Goal: Task Accomplishment & Management: Use online tool/utility

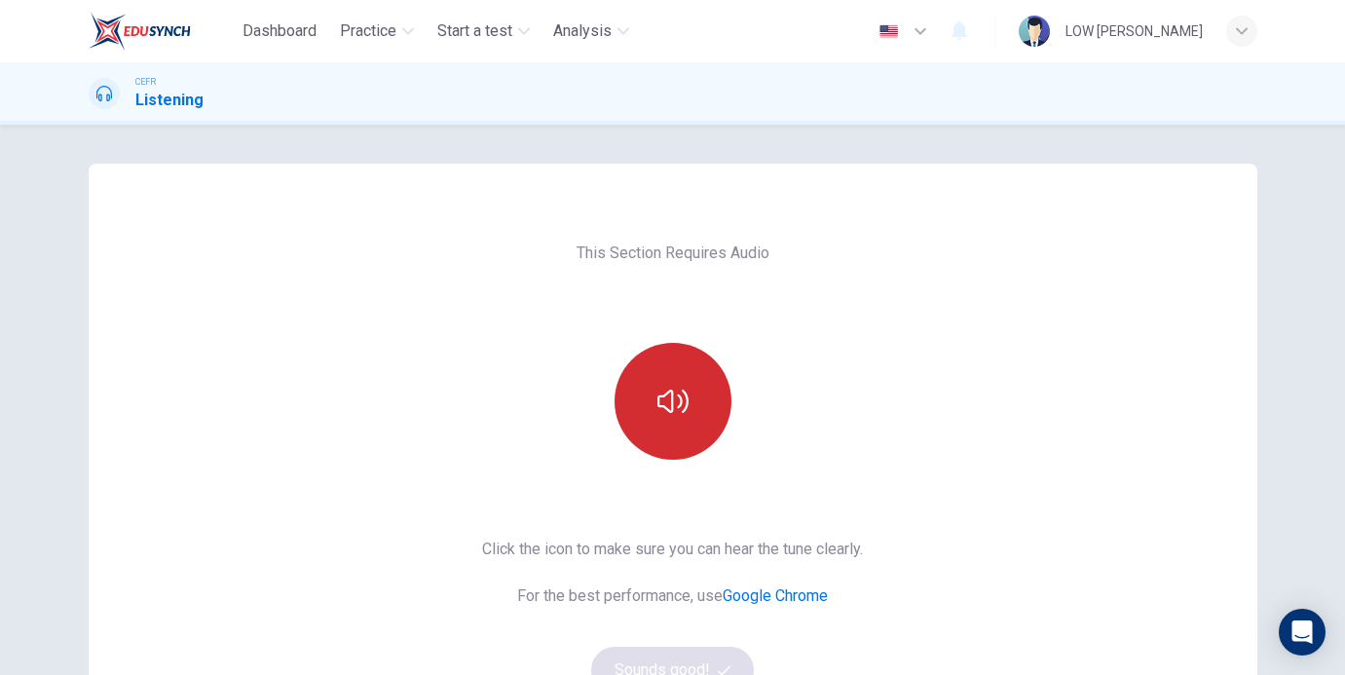
click at [672, 375] on button "button" at bounding box center [673, 401] width 117 height 117
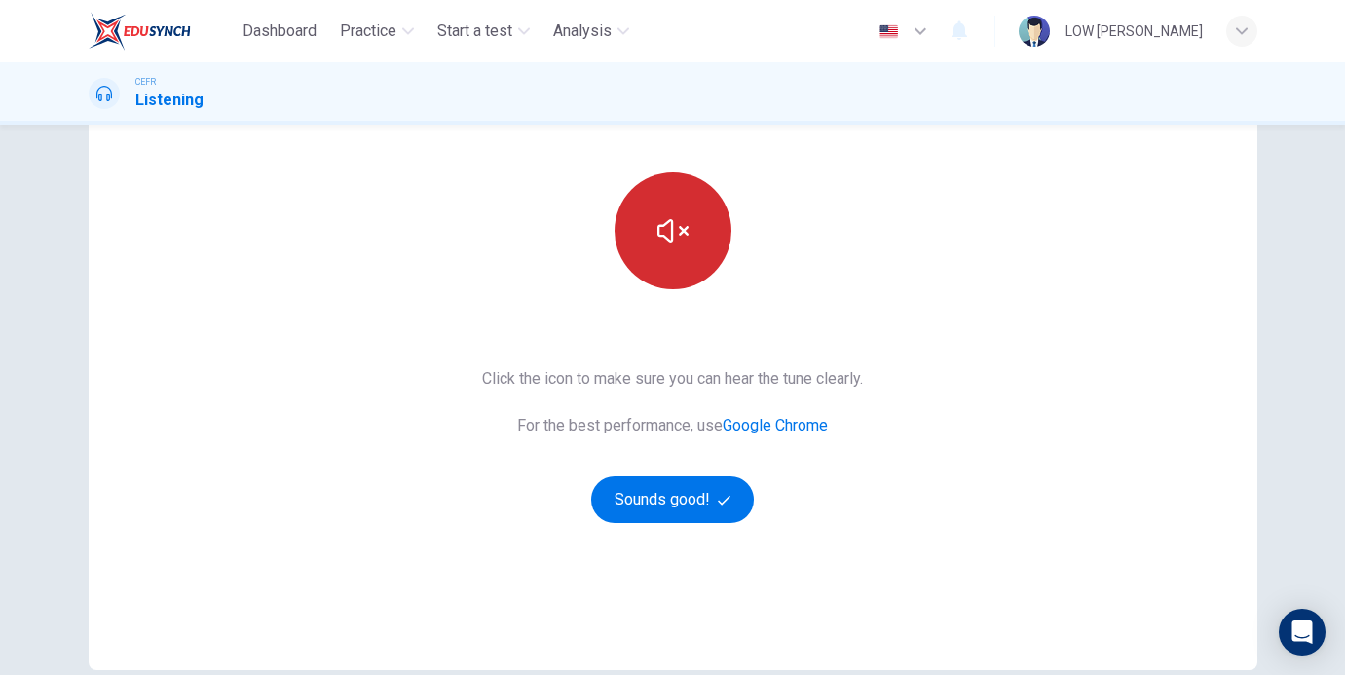
scroll to position [171, 0]
click at [672, 206] on button "button" at bounding box center [673, 229] width 117 height 117
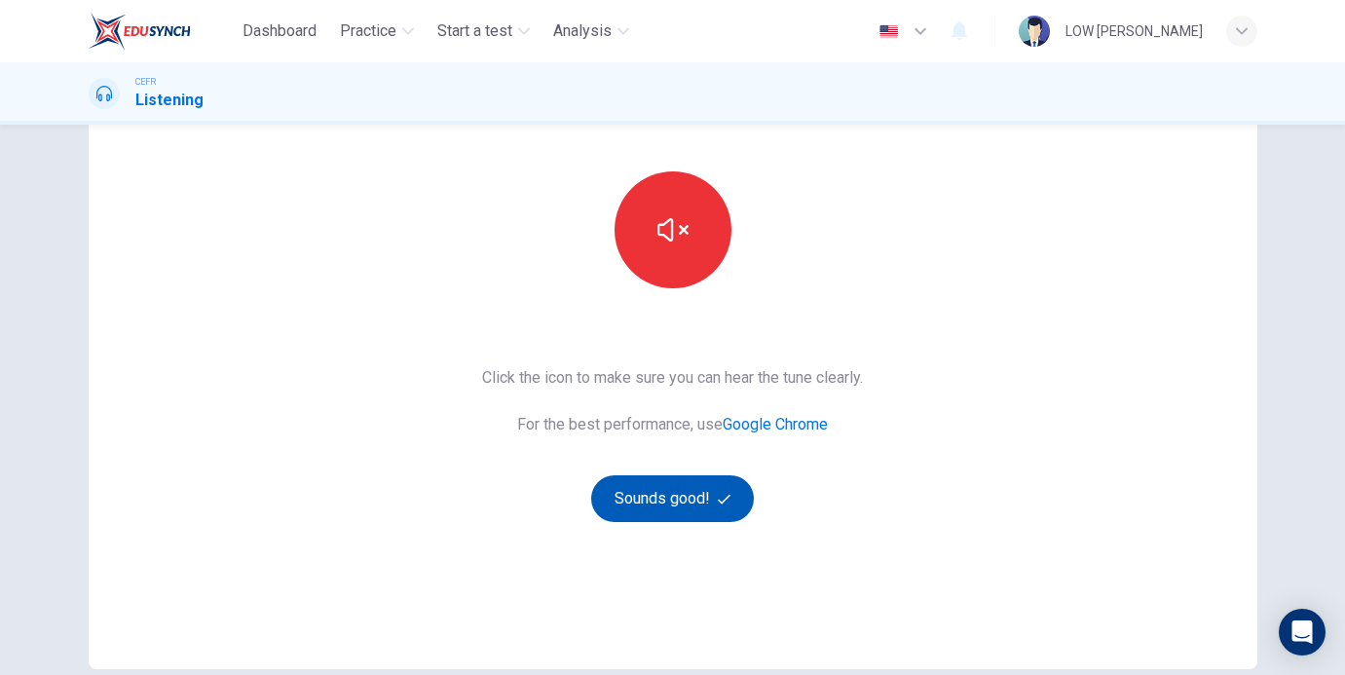
click at [665, 497] on button "Sounds good!" at bounding box center [673, 498] width 164 height 47
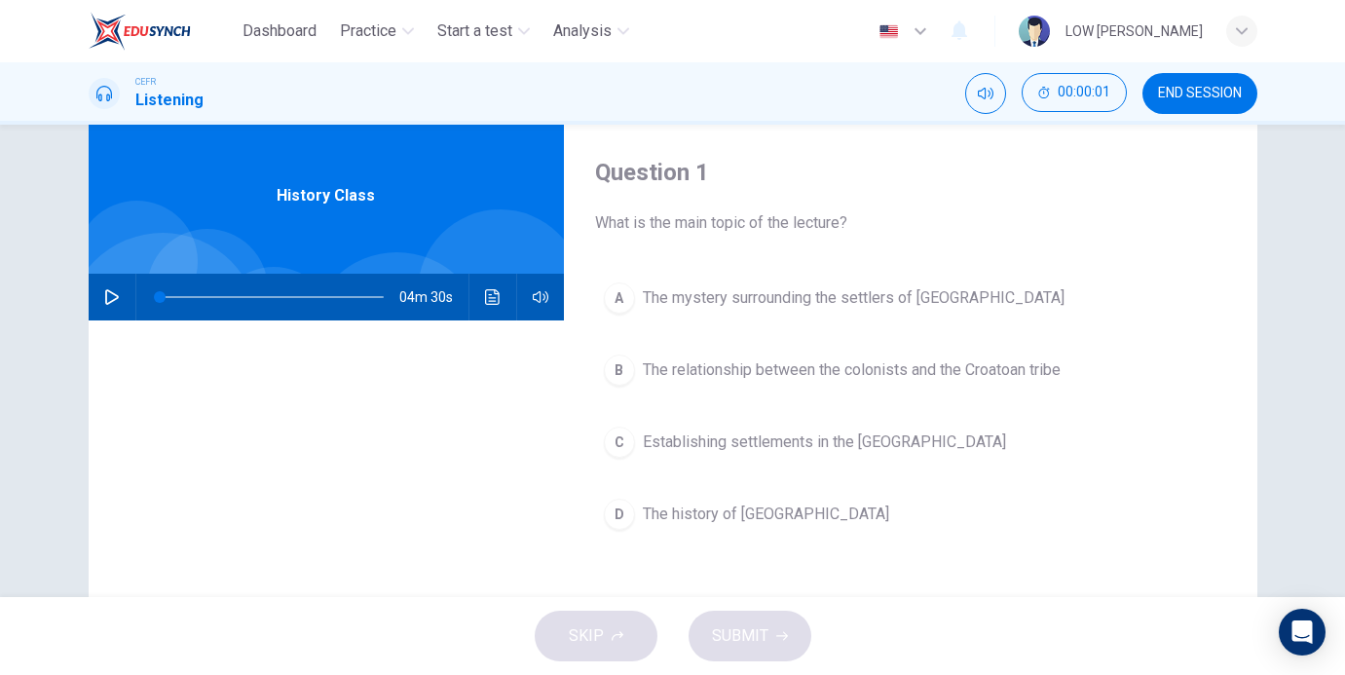
scroll to position [21, 0]
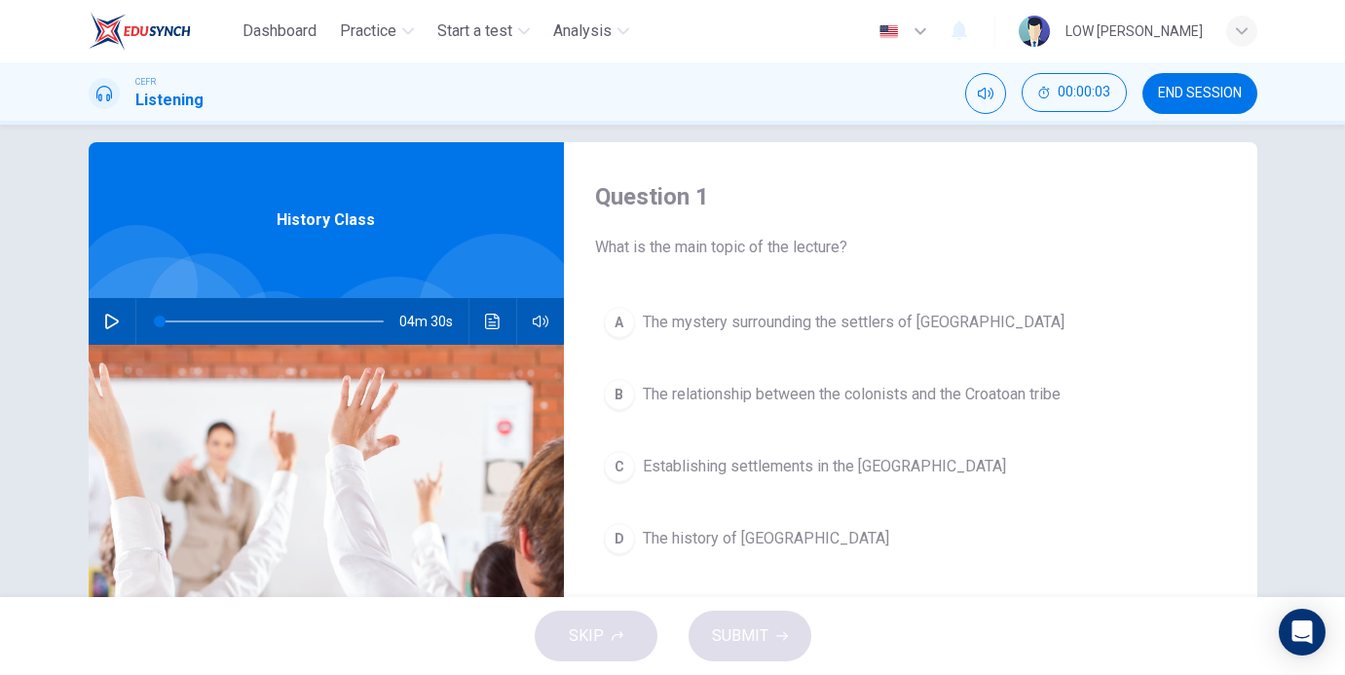
click at [110, 310] on button "button" at bounding box center [111, 321] width 31 height 47
type input "1"
click at [1215, 102] on button "END SESSION" at bounding box center [1200, 93] width 115 height 41
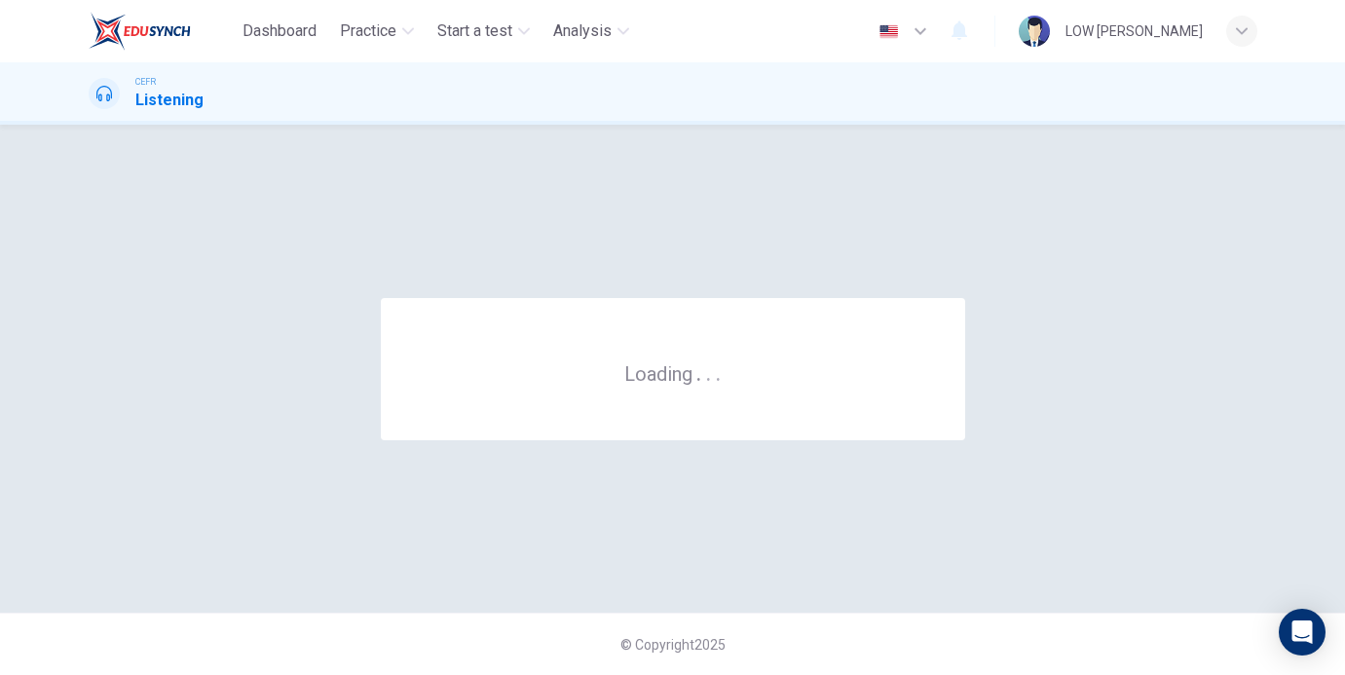
scroll to position [0, 0]
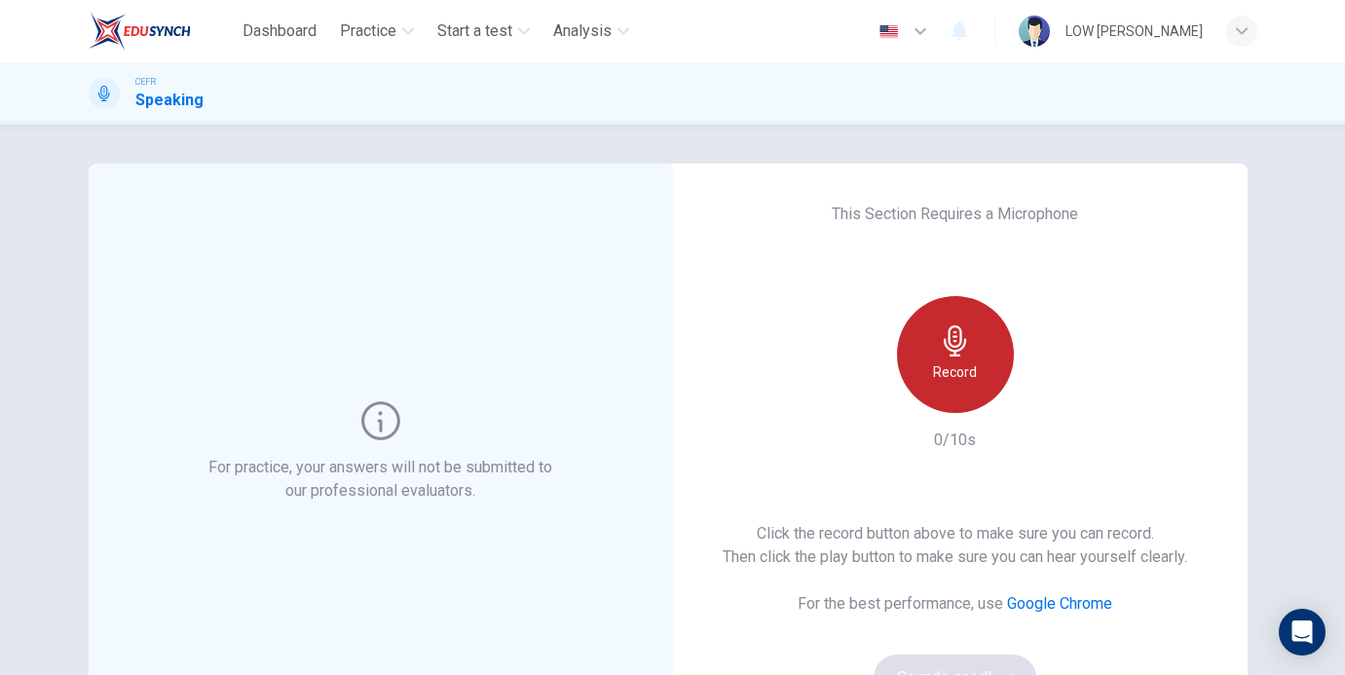
click at [957, 349] on icon "button" at bounding box center [955, 340] width 22 height 31
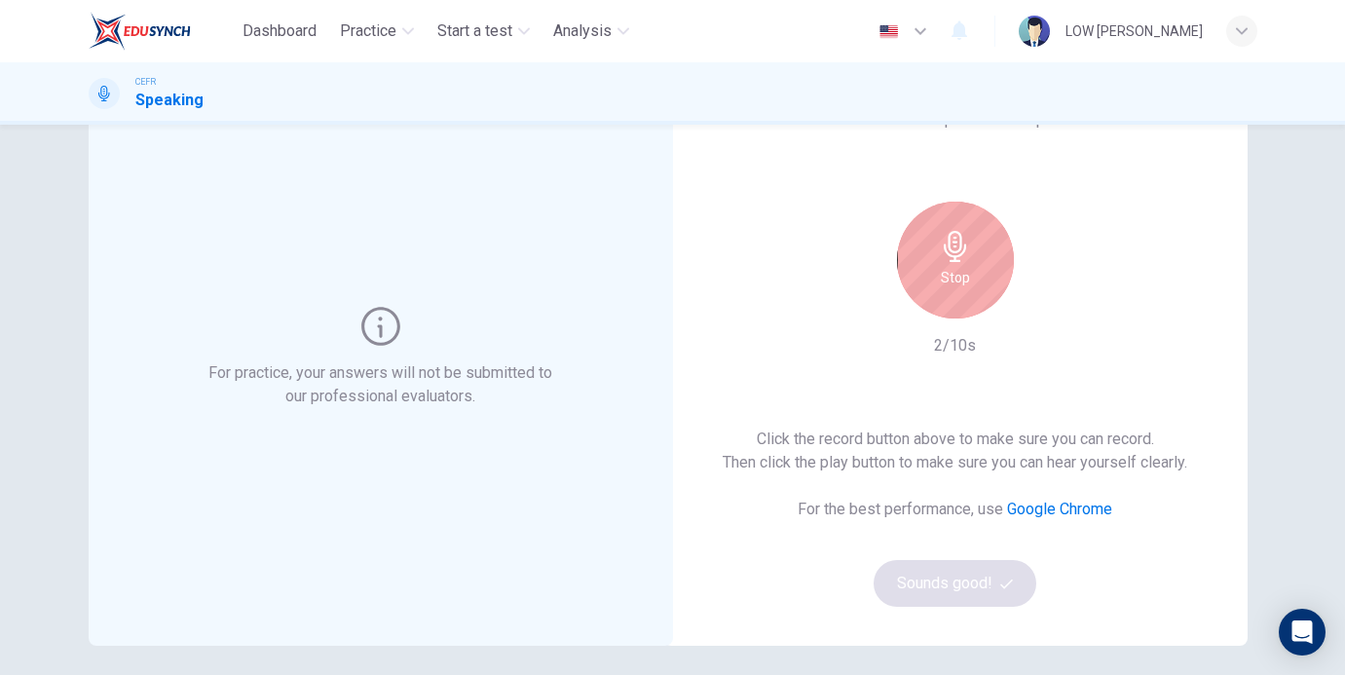
scroll to position [102, 0]
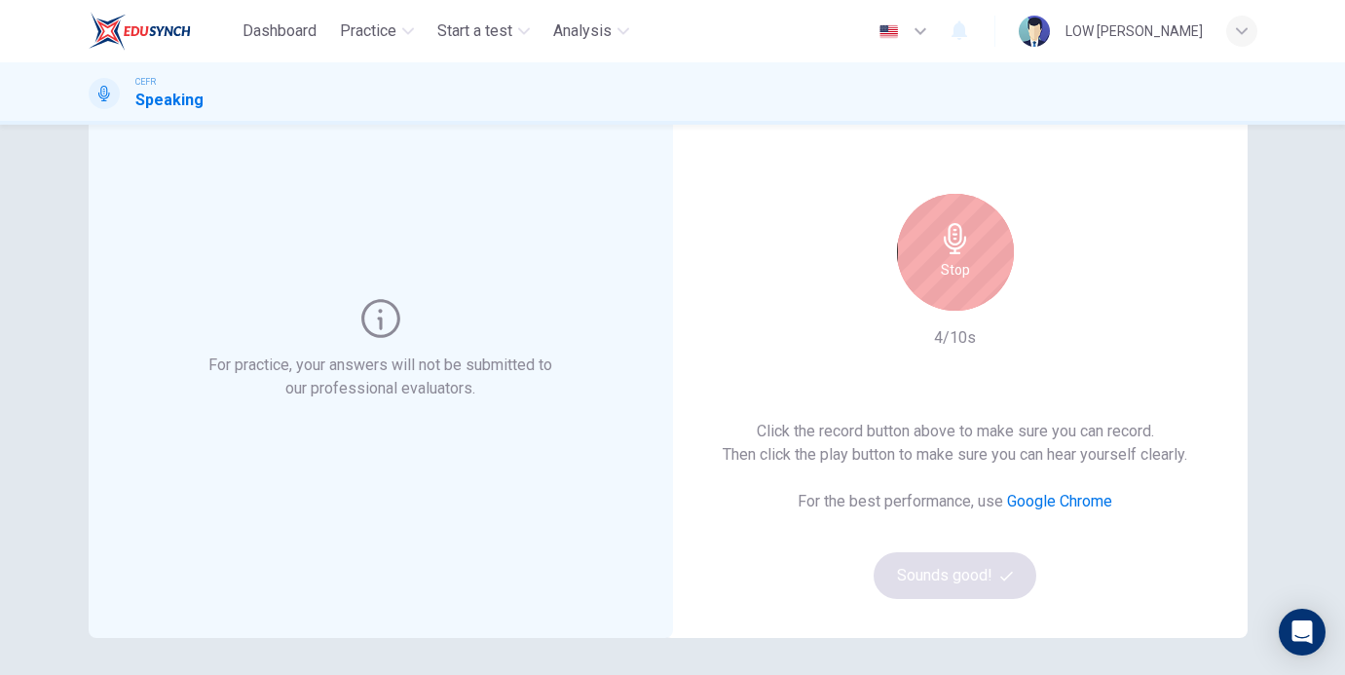
click at [961, 228] on icon "button" at bounding box center [955, 238] width 31 height 31
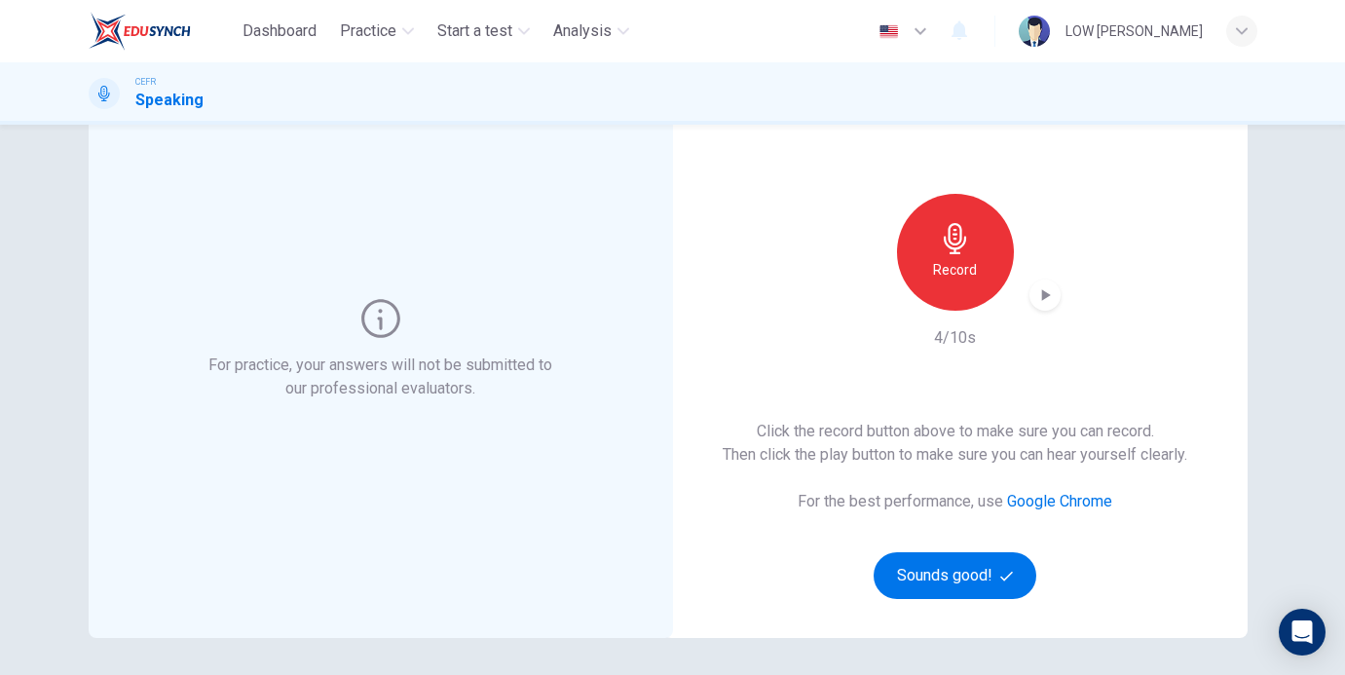
click at [1047, 292] on icon "button" at bounding box center [1044, 294] width 19 height 19
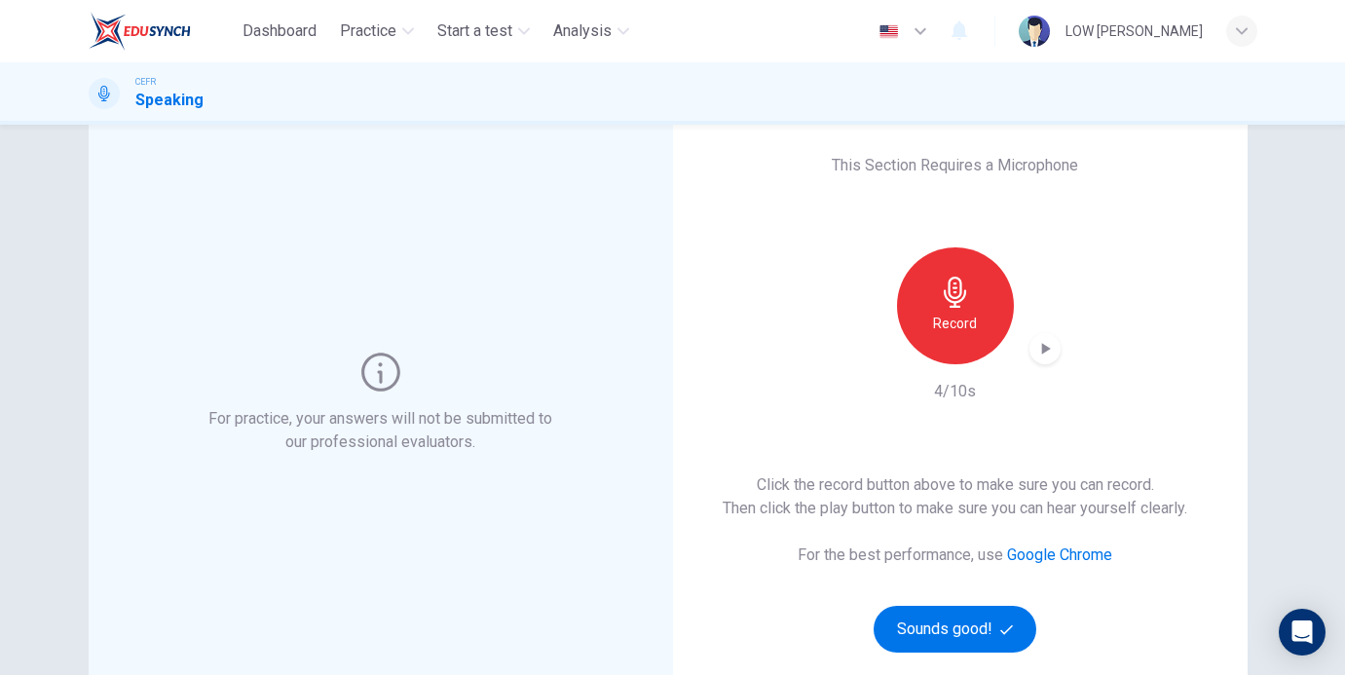
scroll to position [36, 0]
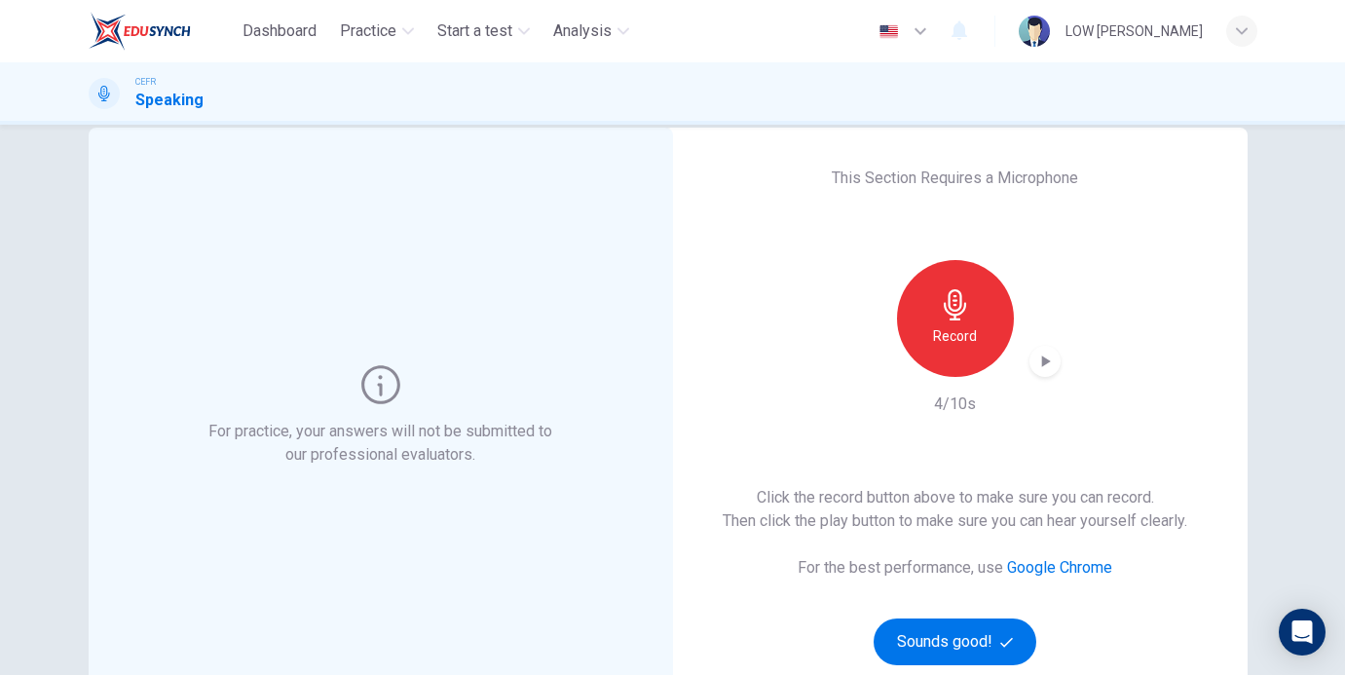
click at [957, 305] on icon "button" at bounding box center [955, 304] width 31 height 31
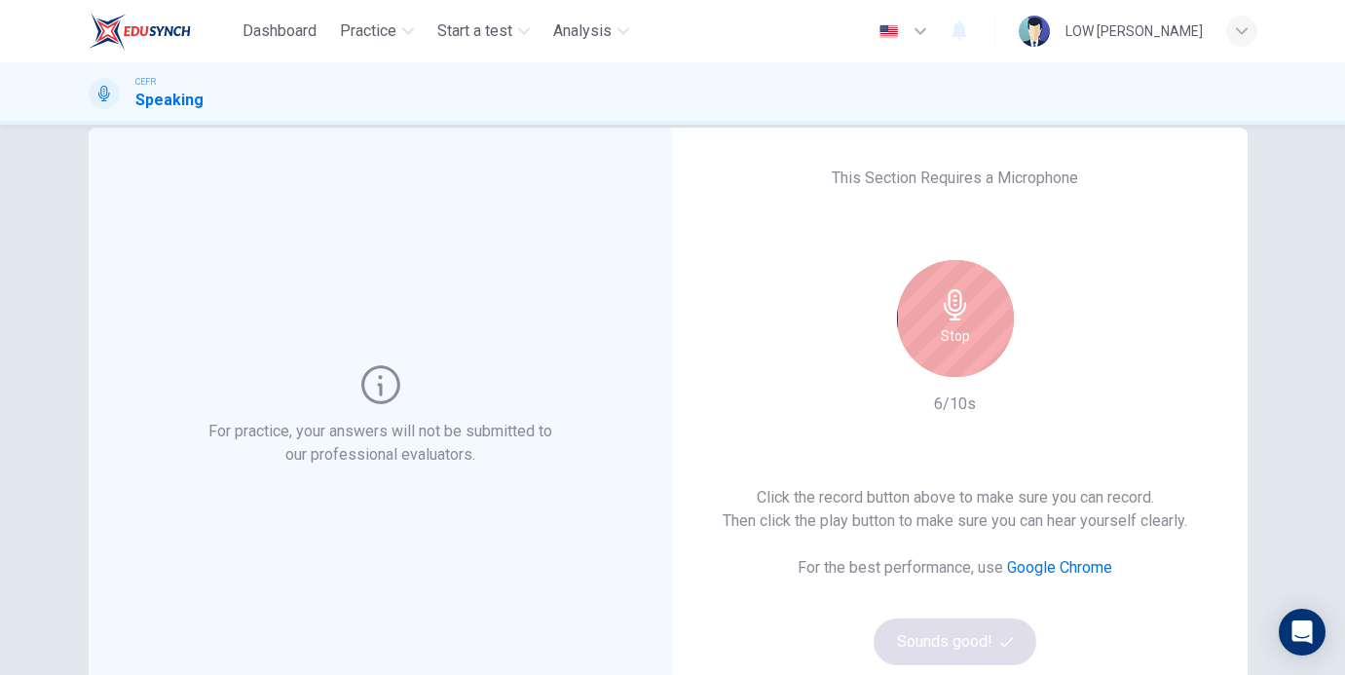
click at [957, 305] on icon "button" at bounding box center [955, 304] width 31 height 31
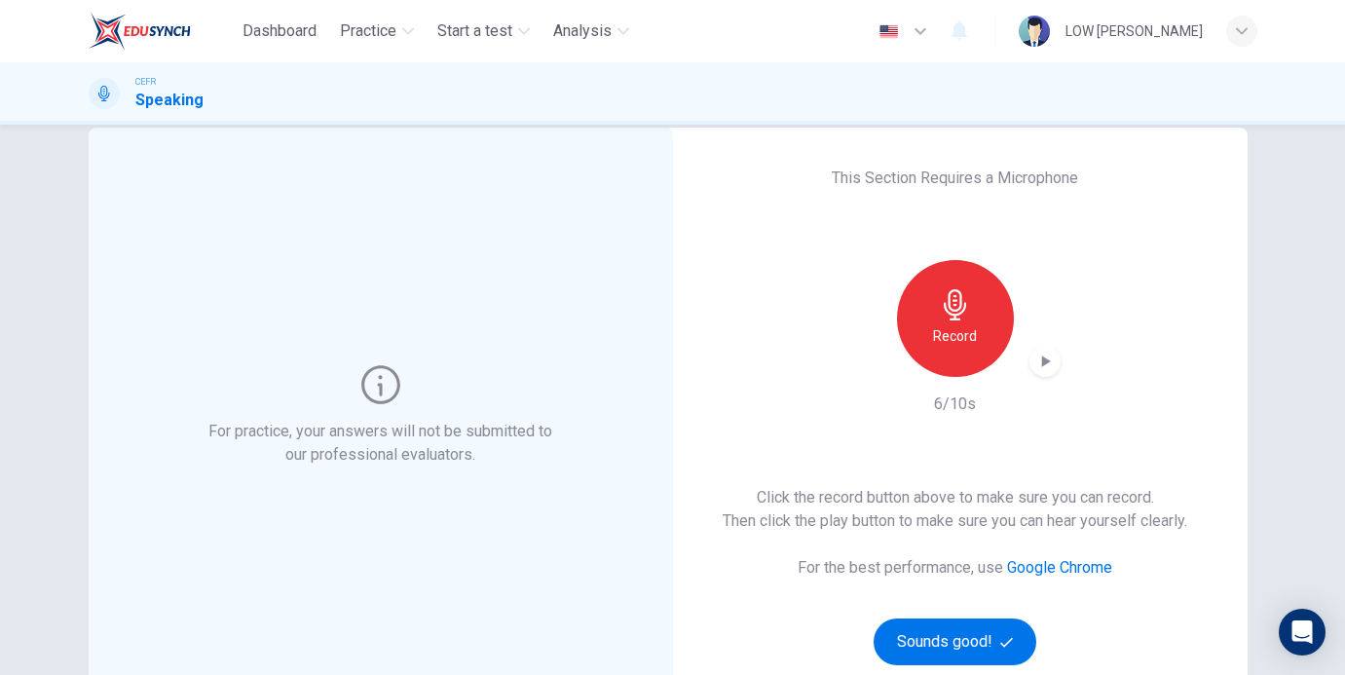
click at [1040, 360] on icon "button" at bounding box center [1044, 361] width 19 height 19
click at [967, 311] on icon "button" at bounding box center [955, 304] width 31 height 31
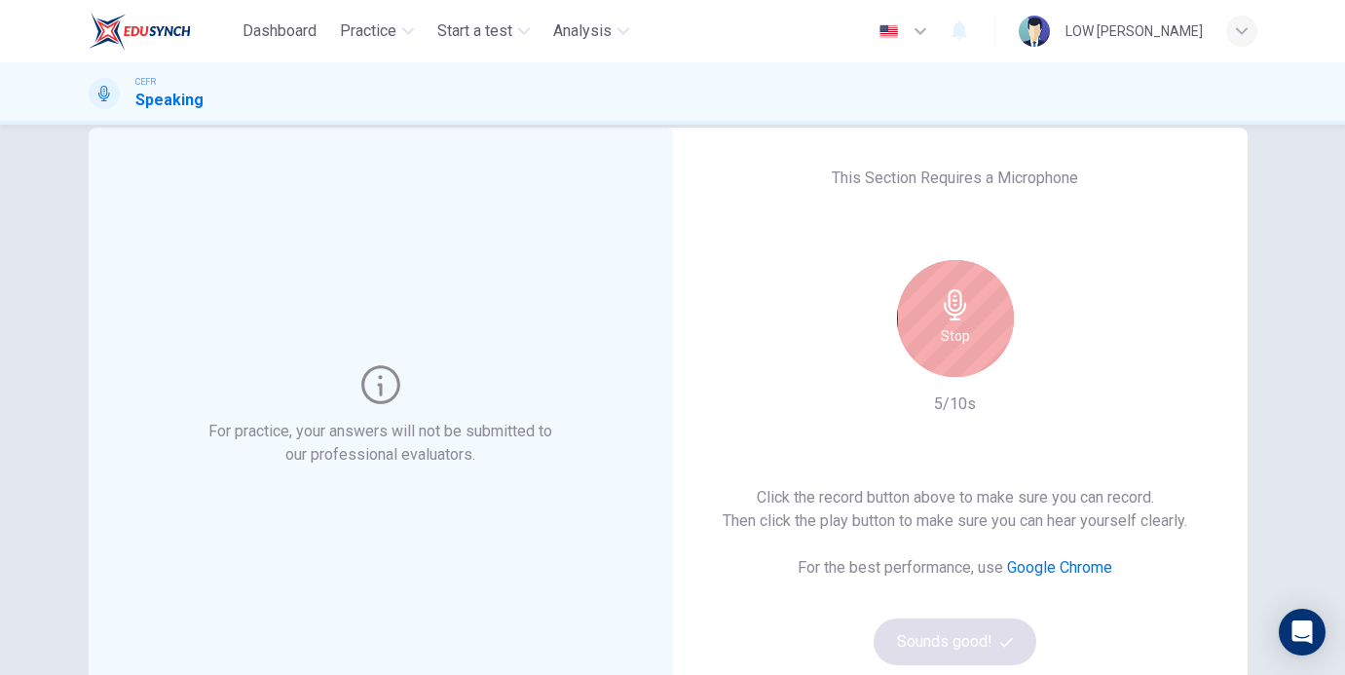
click at [967, 311] on icon "button" at bounding box center [955, 304] width 31 height 31
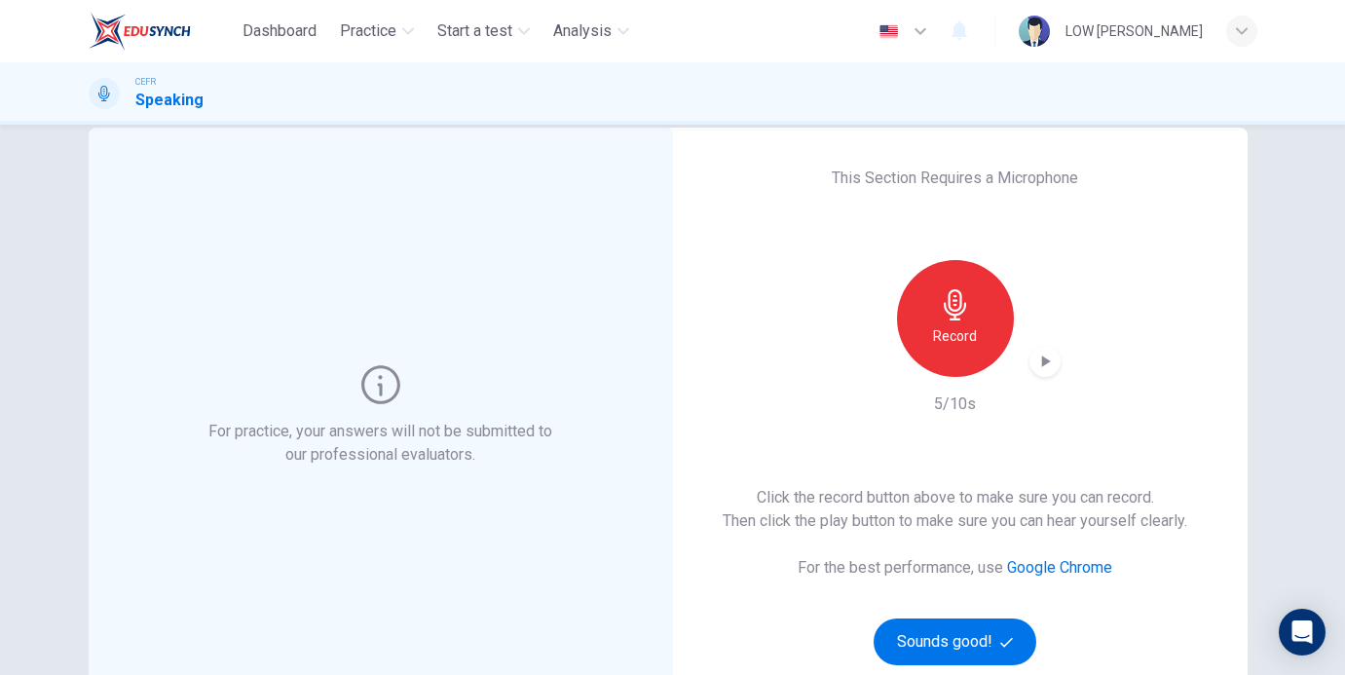
click at [1036, 353] on icon "button" at bounding box center [1044, 361] width 19 height 19
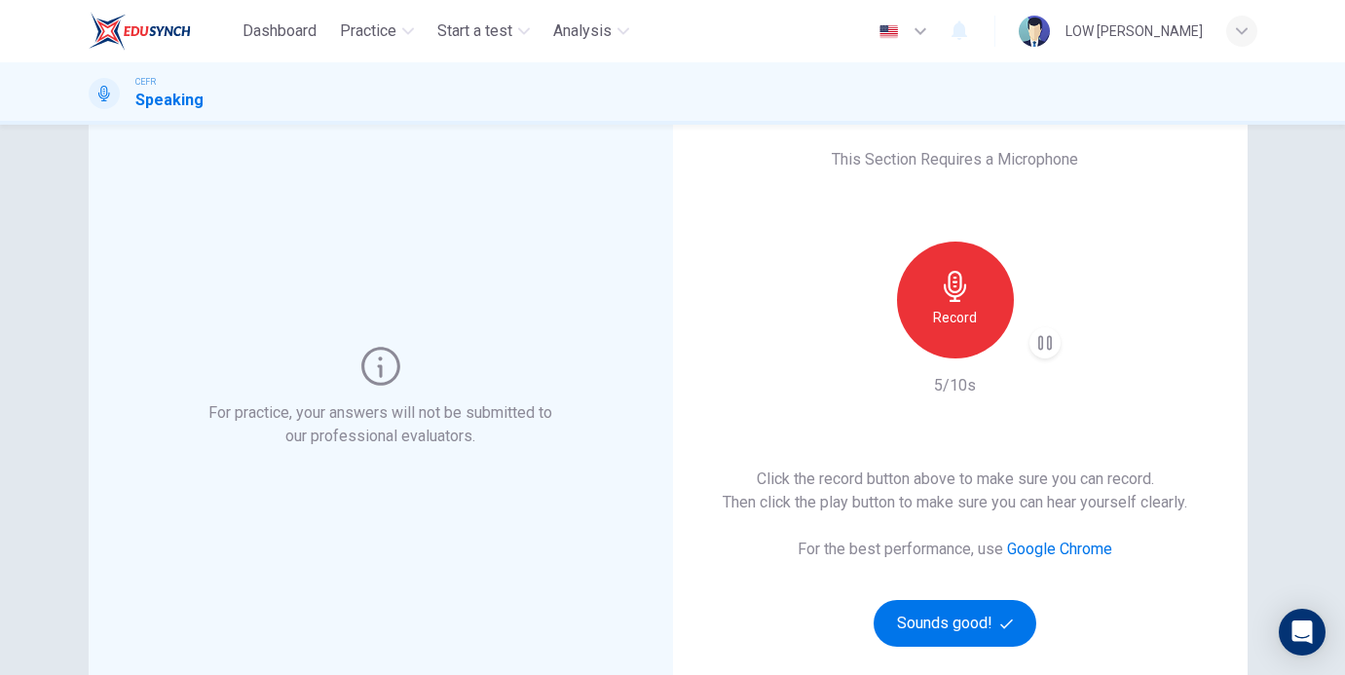
click at [952, 341] on div "Record" at bounding box center [955, 300] width 117 height 117
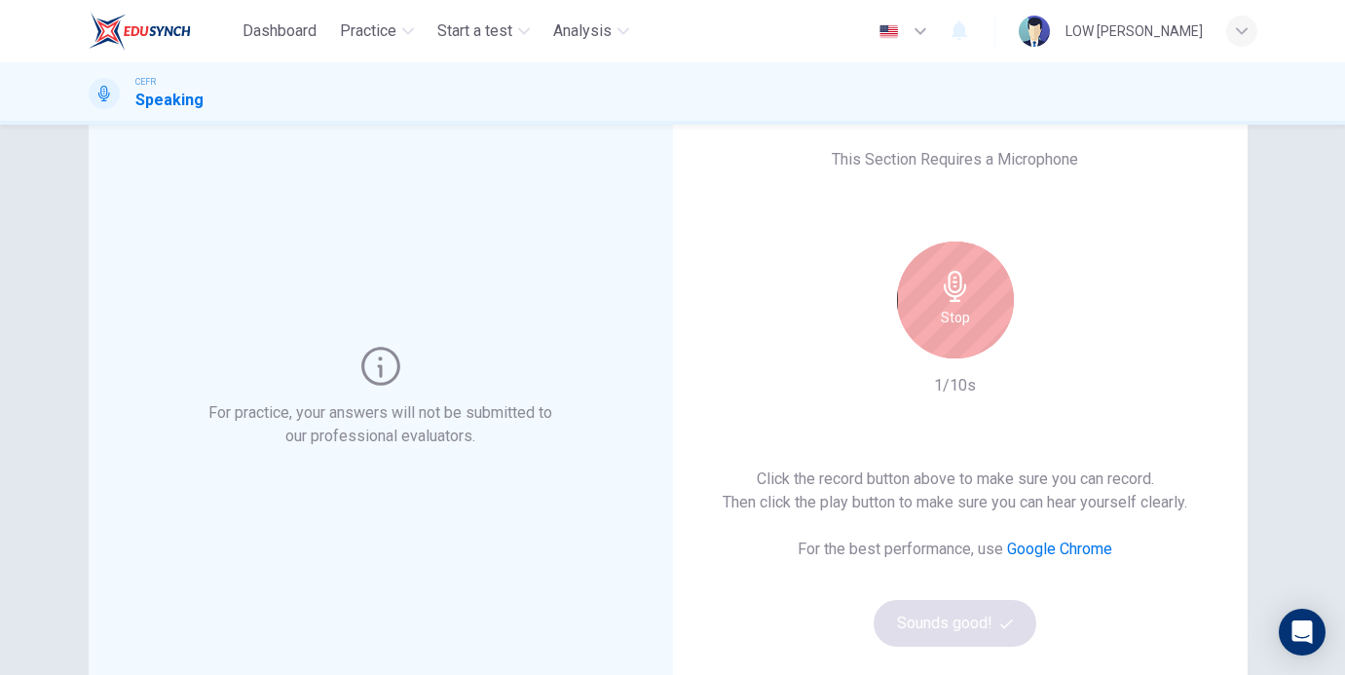
scroll to position [0, 0]
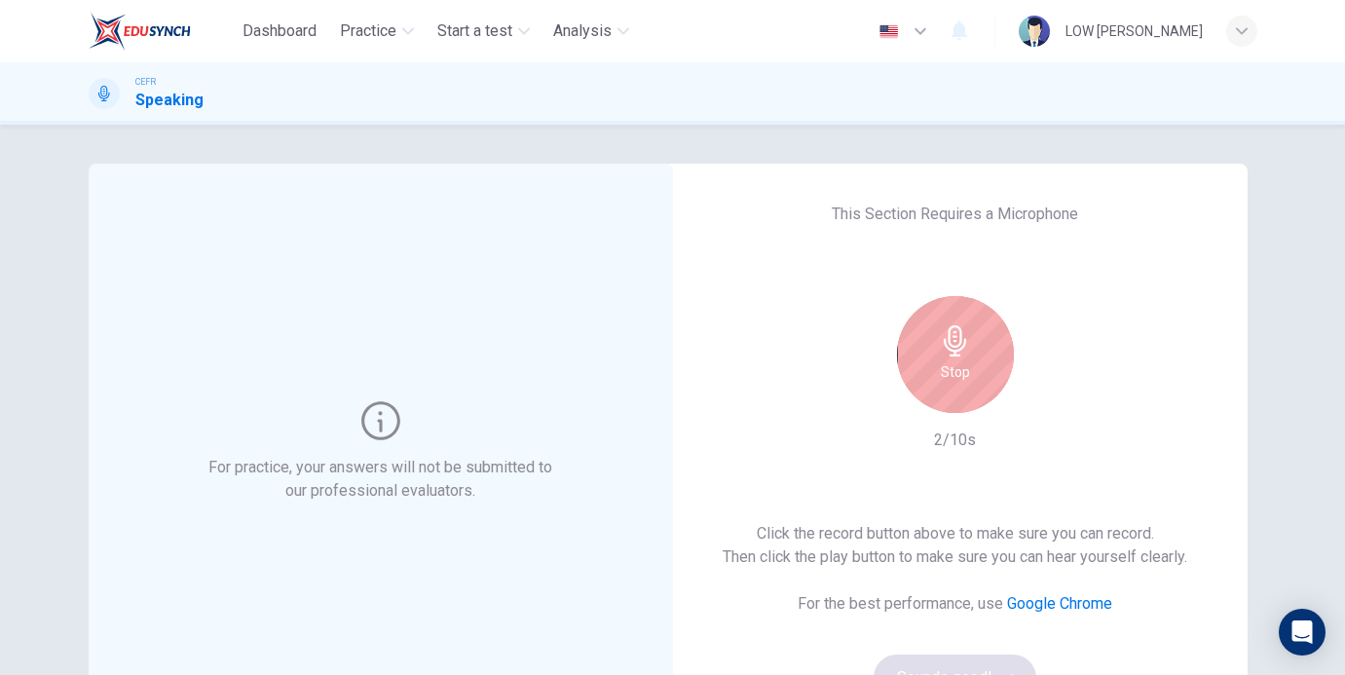
click at [952, 341] on icon "button" at bounding box center [955, 340] width 31 height 31
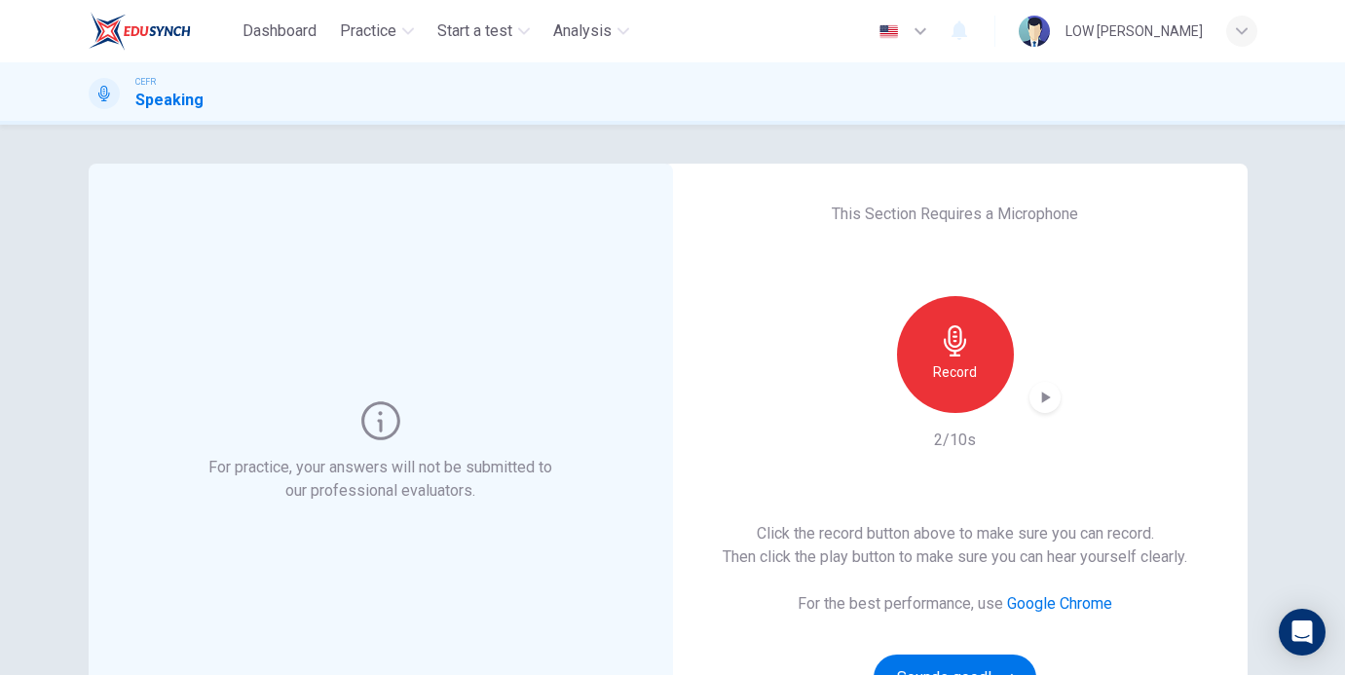
click at [1035, 403] on icon "button" at bounding box center [1044, 397] width 19 height 19
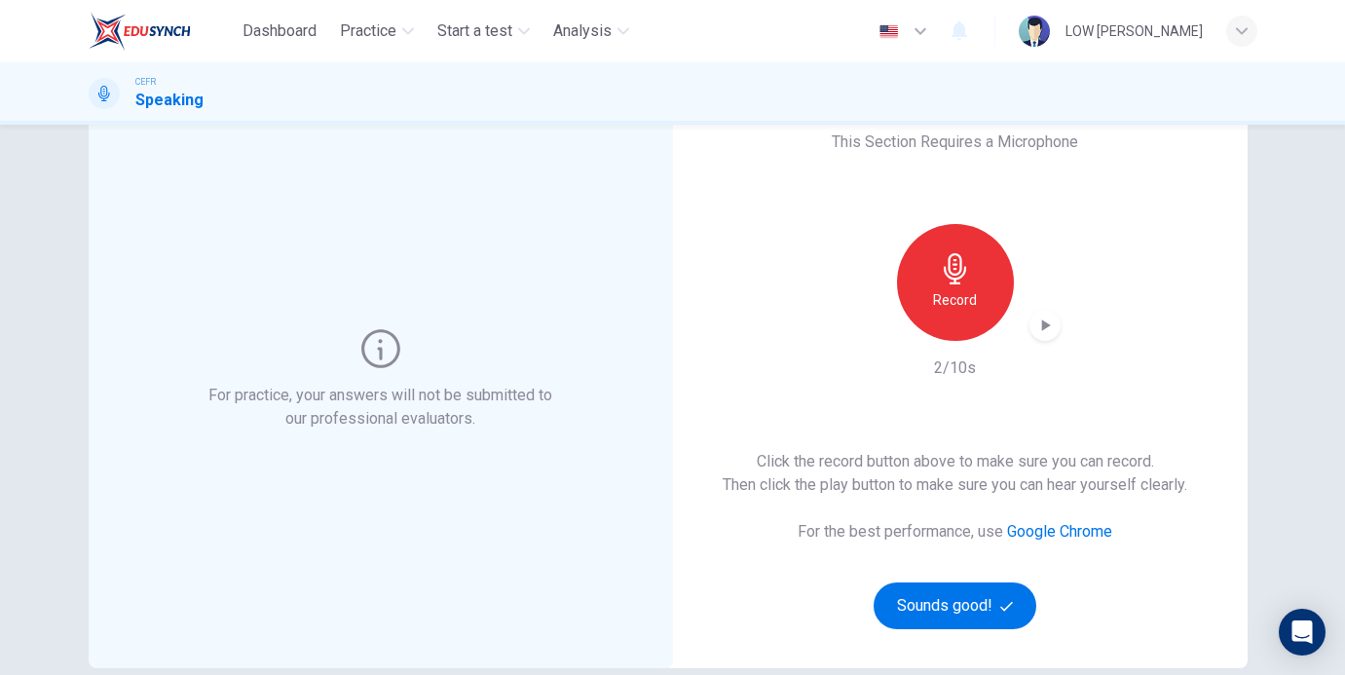
scroll to position [76, 0]
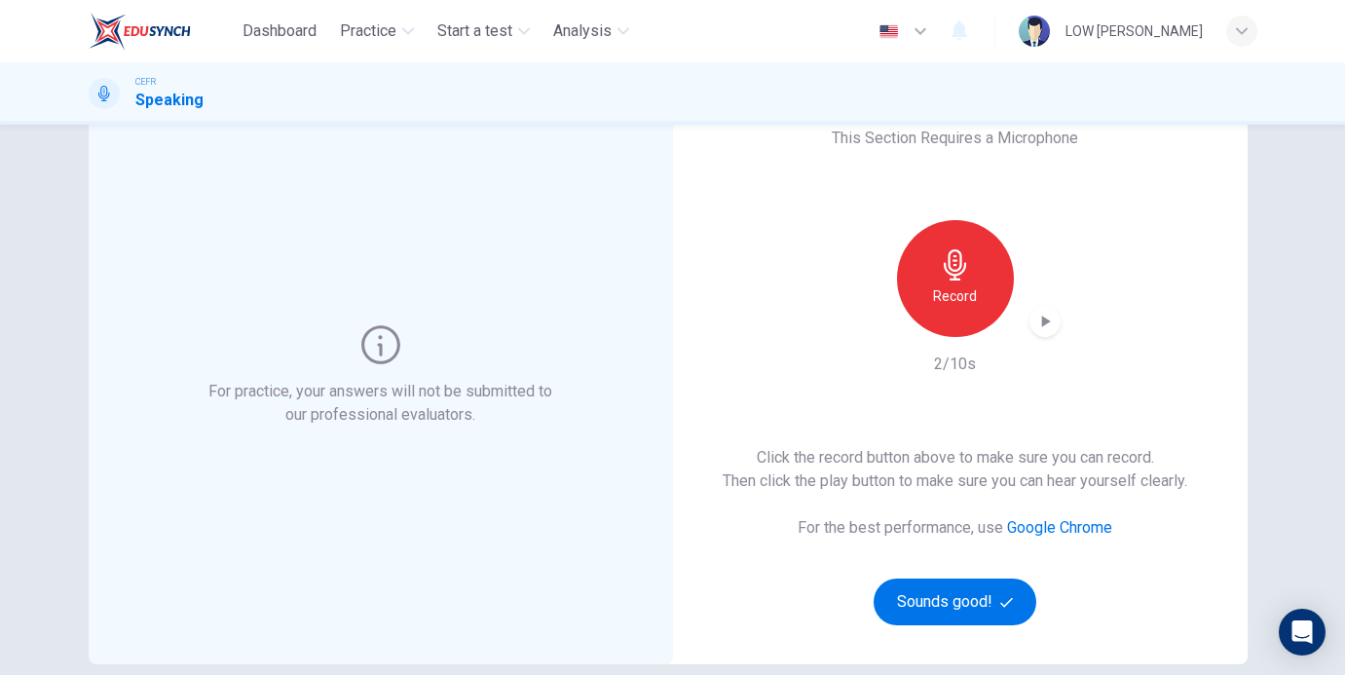
click at [929, 357] on div "Record 2/10s" at bounding box center [955, 298] width 210 height 156
click at [1052, 332] on div "button" at bounding box center [1045, 321] width 31 height 31
click at [1043, 319] on icon "button" at bounding box center [1044, 321] width 19 height 19
click at [904, 598] on button "Sounds good!" at bounding box center [956, 602] width 164 height 47
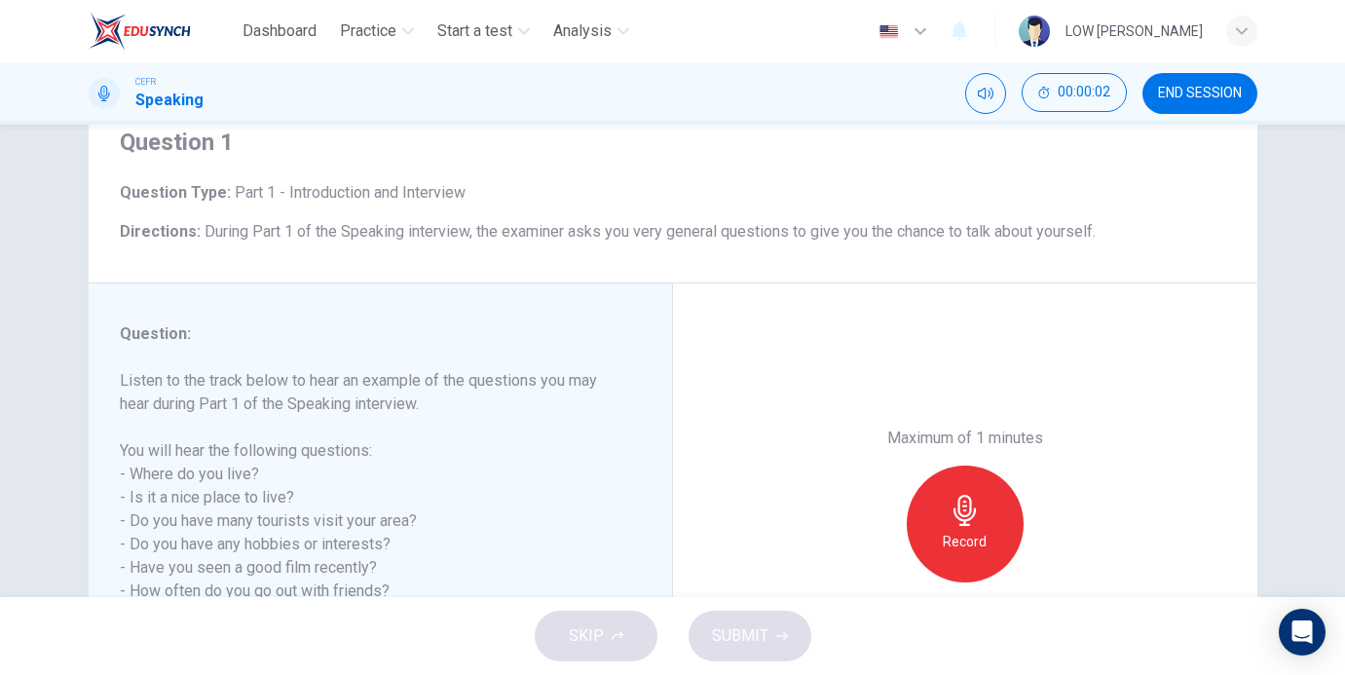
click at [970, 514] on icon "button" at bounding box center [965, 510] width 31 height 31
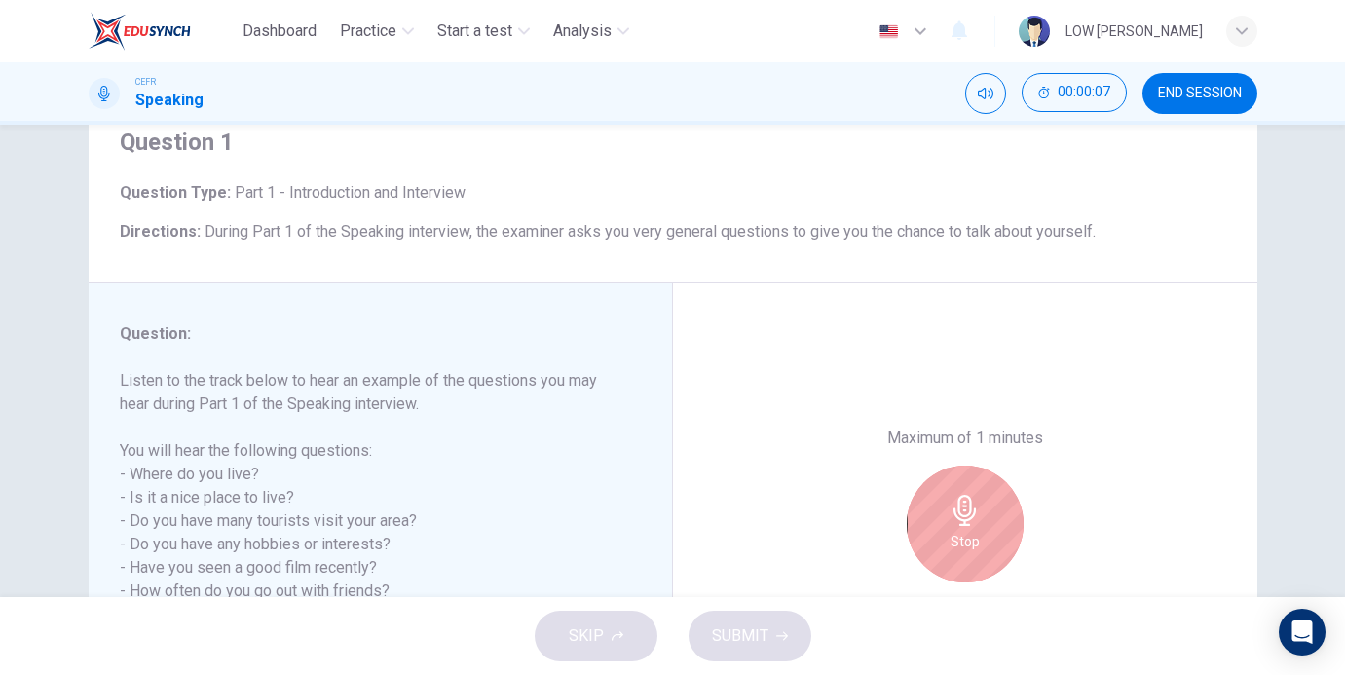
click at [970, 514] on icon "button" at bounding box center [965, 510] width 31 height 31
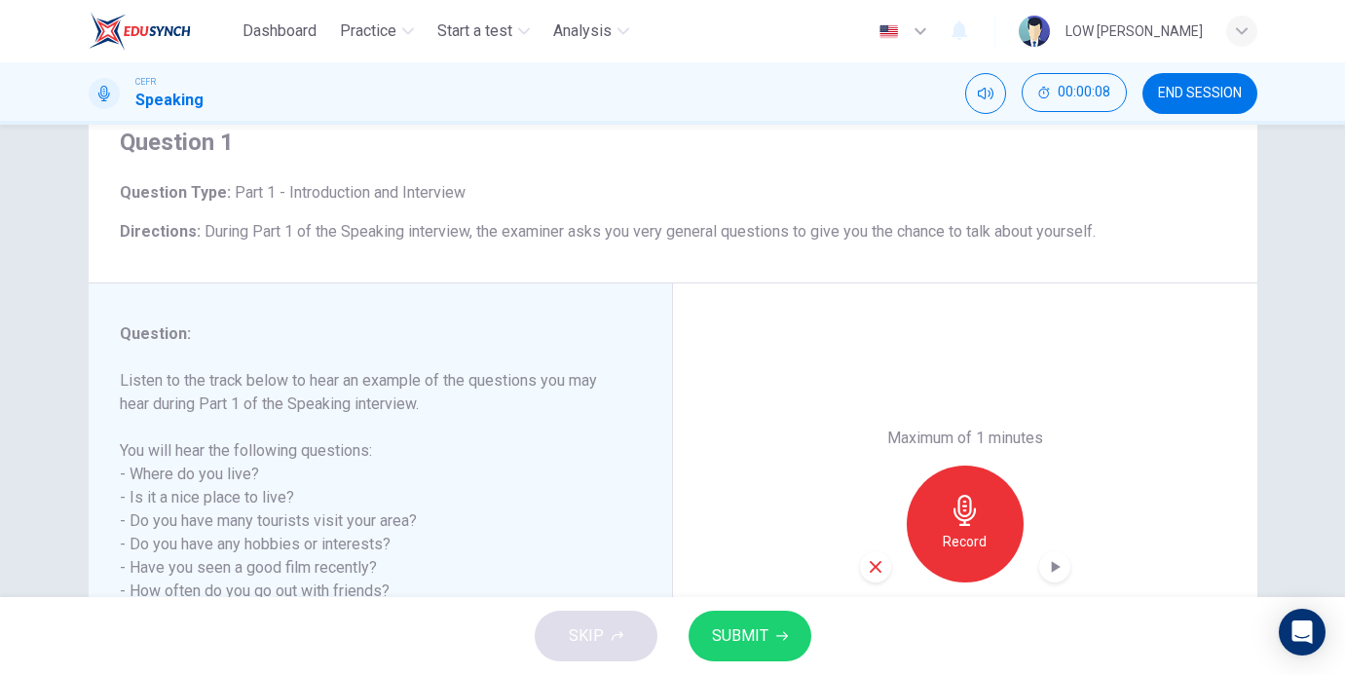
click at [1052, 567] on icon "button" at bounding box center [1055, 567] width 9 height 12
click at [872, 572] on icon "button" at bounding box center [876, 567] width 18 height 18
click at [933, 553] on div "Record" at bounding box center [965, 524] width 117 height 117
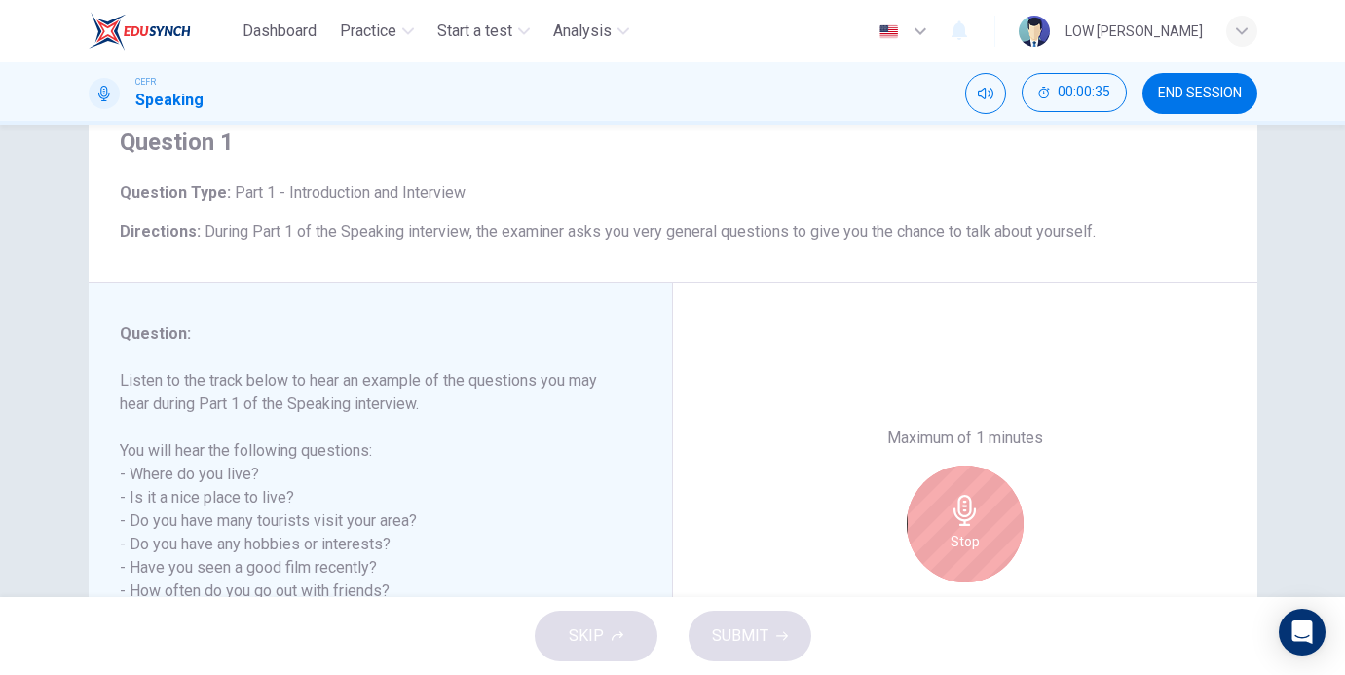
click at [933, 553] on div "Stop" at bounding box center [965, 524] width 117 height 117
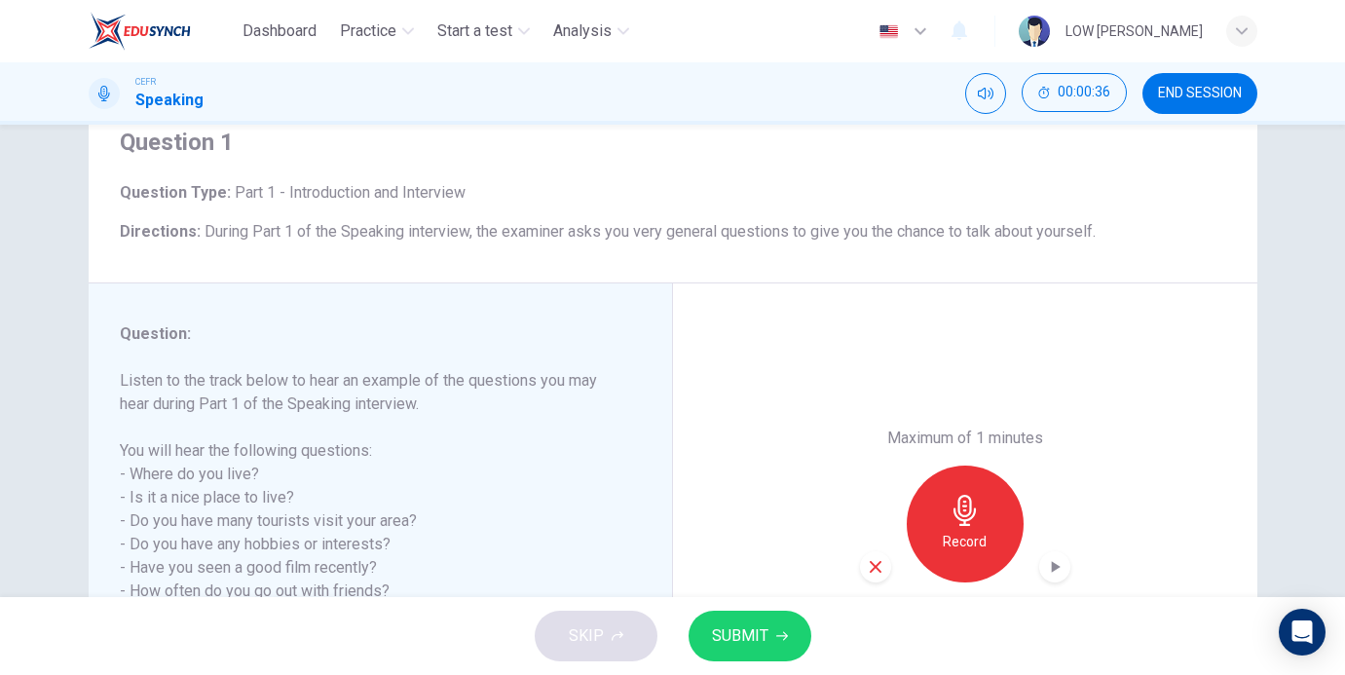
click at [1060, 578] on div "button" at bounding box center [1054, 566] width 31 height 31
click at [962, 507] on icon "button" at bounding box center [965, 510] width 22 height 31
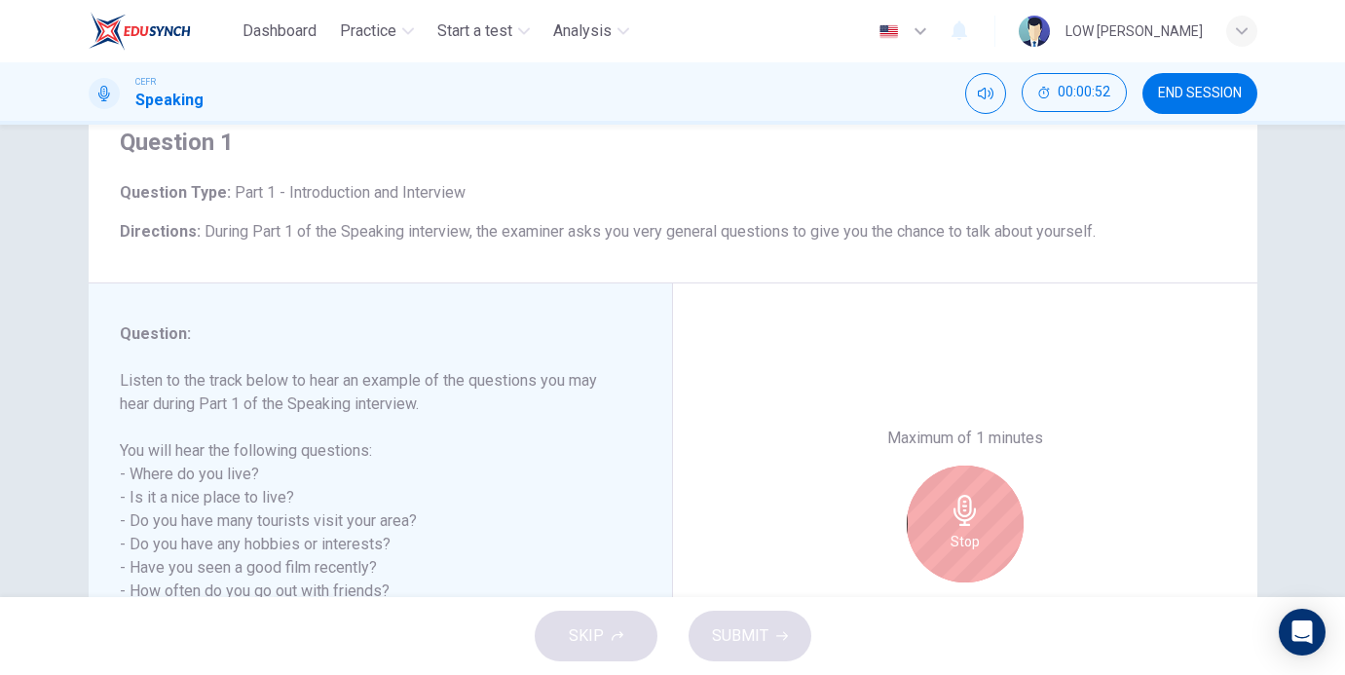
click at [966, 517] on icon "button" at bounding box center [965, 510] width 31 height 31
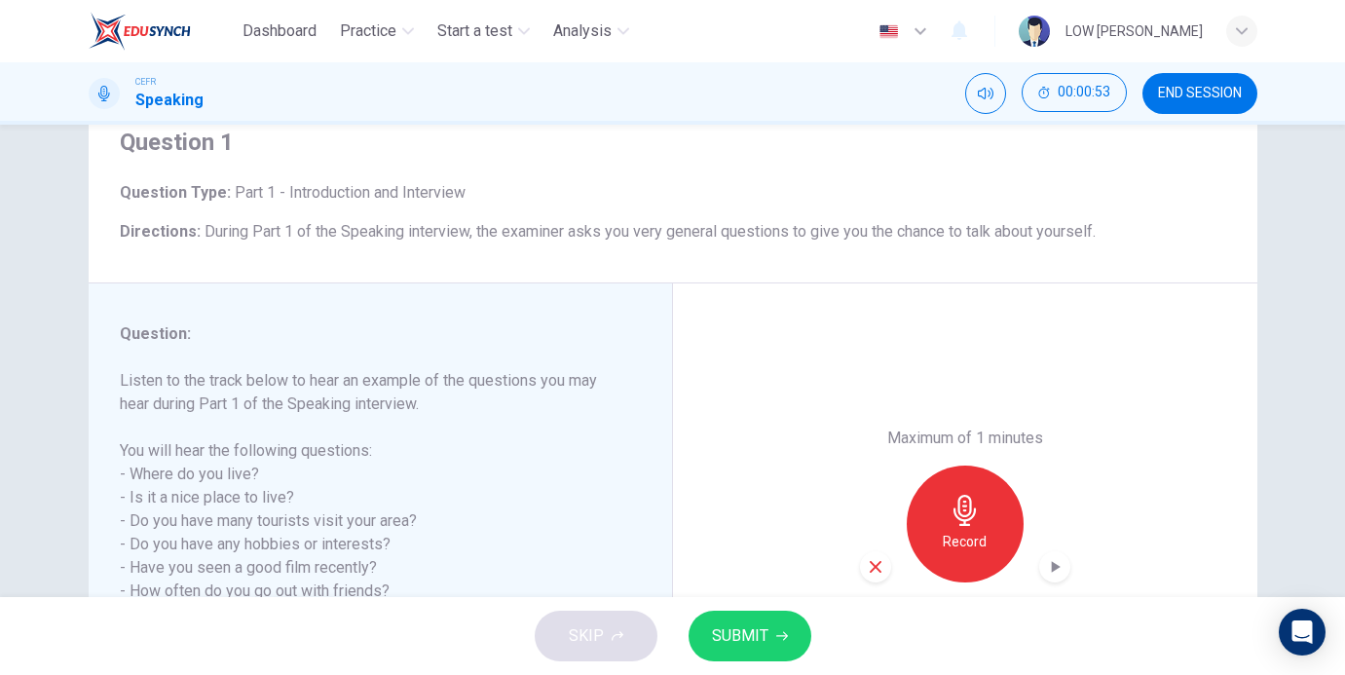
click at [1047, 566] on icon "button" at bounding box center [1054, 566] width 19 height 19
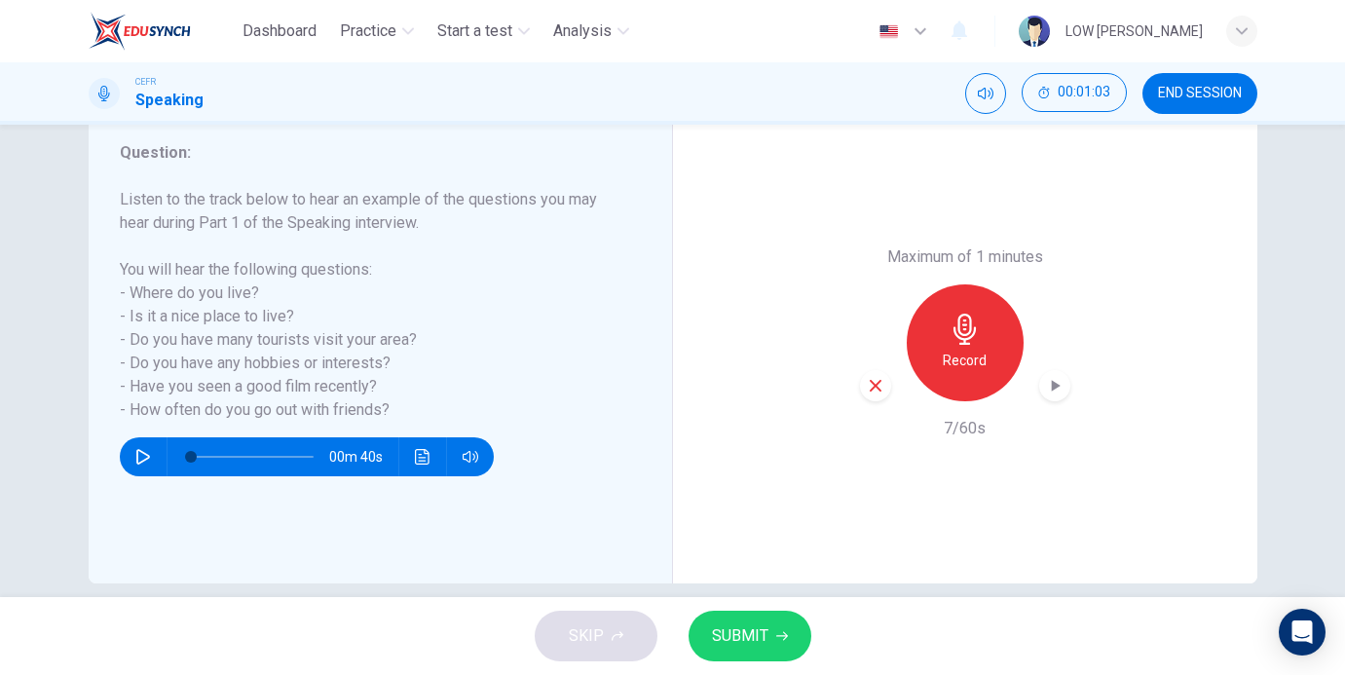
scroll to position [282, 0]
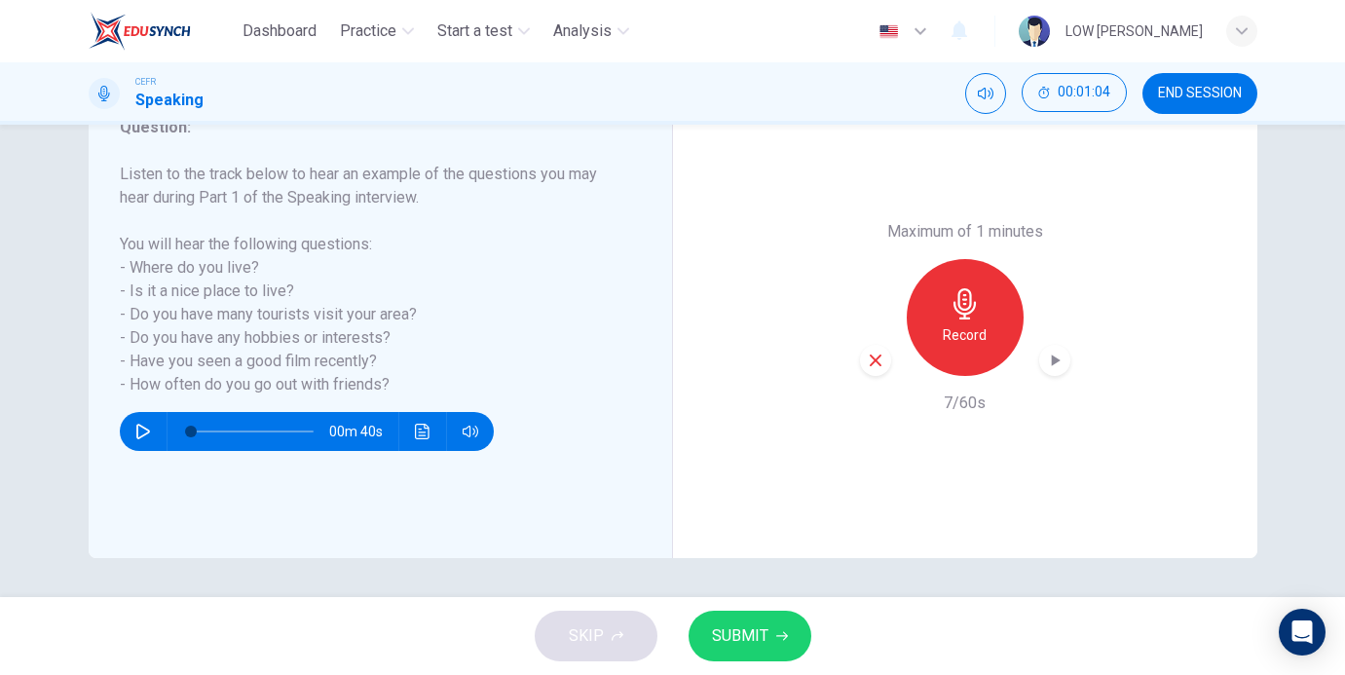
click at [881, 361] on icon "button" at bounding box center [876, 361] width 18 height 18
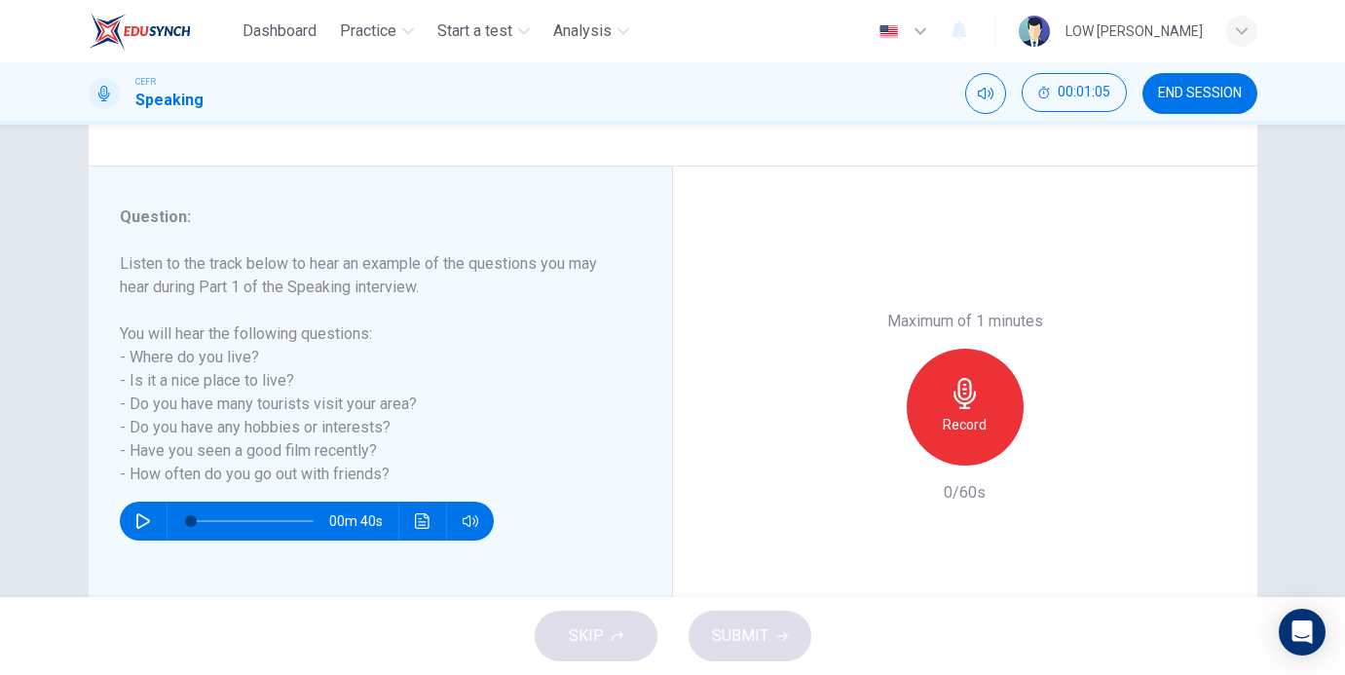
scroll to position [189, 0]
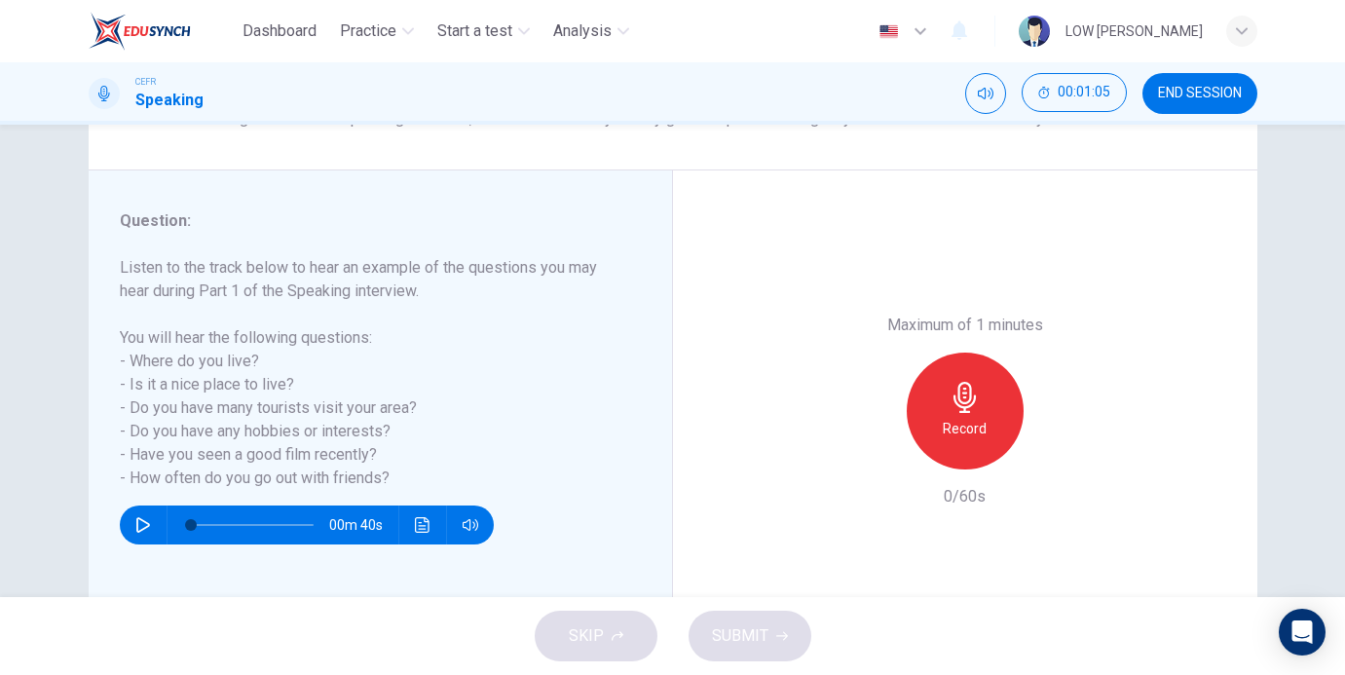
click at [962, 414] on div "Record" at bounding box center [965, 411] width 117 height 117
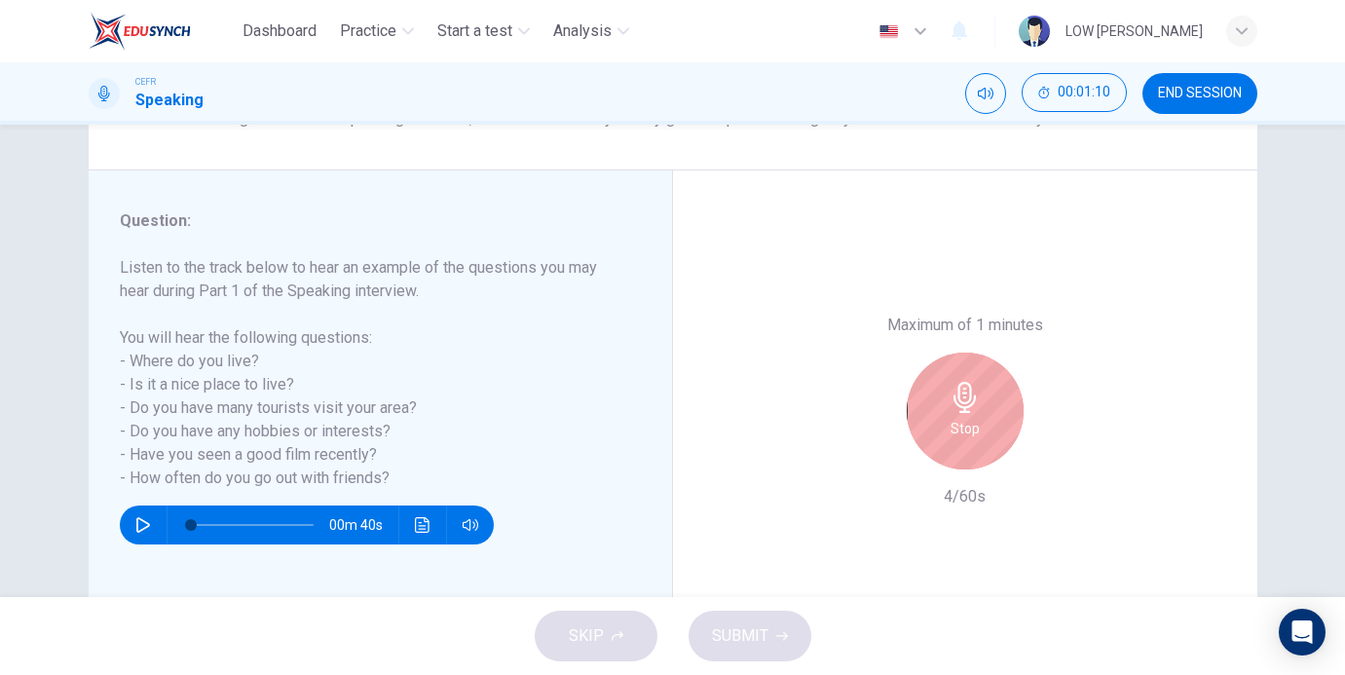
click at [962, 414] on div "Stop" at bounding box center [965, 411] width 117 height 117
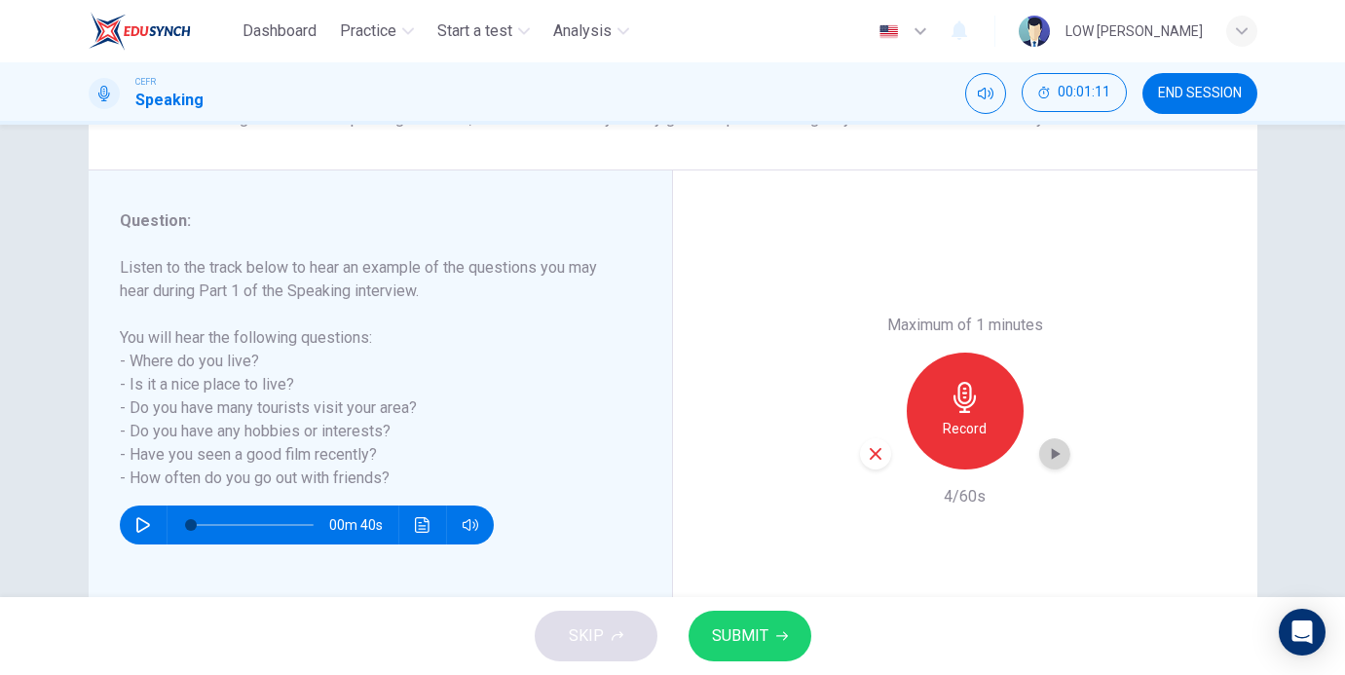
click at [1045, 449] on icon "button" at bounding box center [1054, 453] width 19 height 19
click at [886, 454] on div "button" at bounding box center [875, 453] width 31 height 31
click at [147, 523] on icon "button" at bounding box center [143, 525] width 14 height 16
click at [147, 523] on icon "button" at bounding box center [142, 525] width 11 height 12
click at [959, 417] on h6 "Record" at bounding box center [965, 428] width 44 height 23
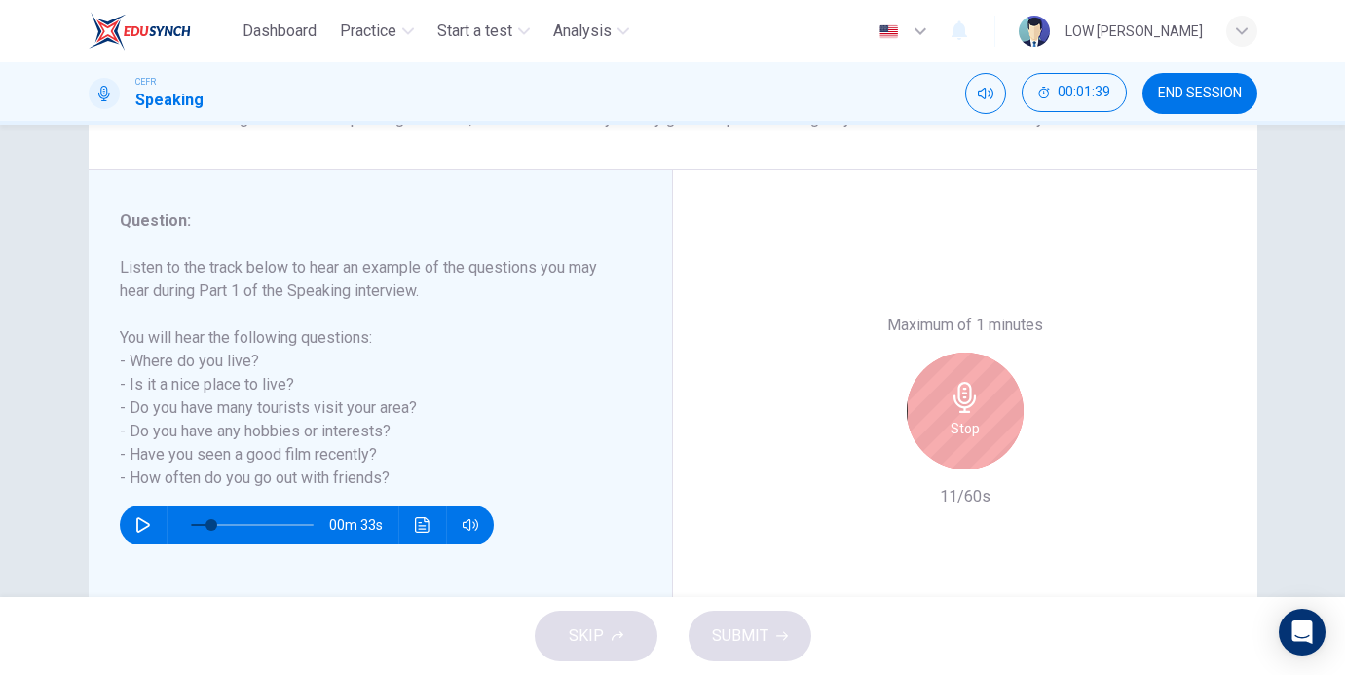
click at [959, 417] on h6 "Stop" at bounding box center [965, 428] width 29 height 23
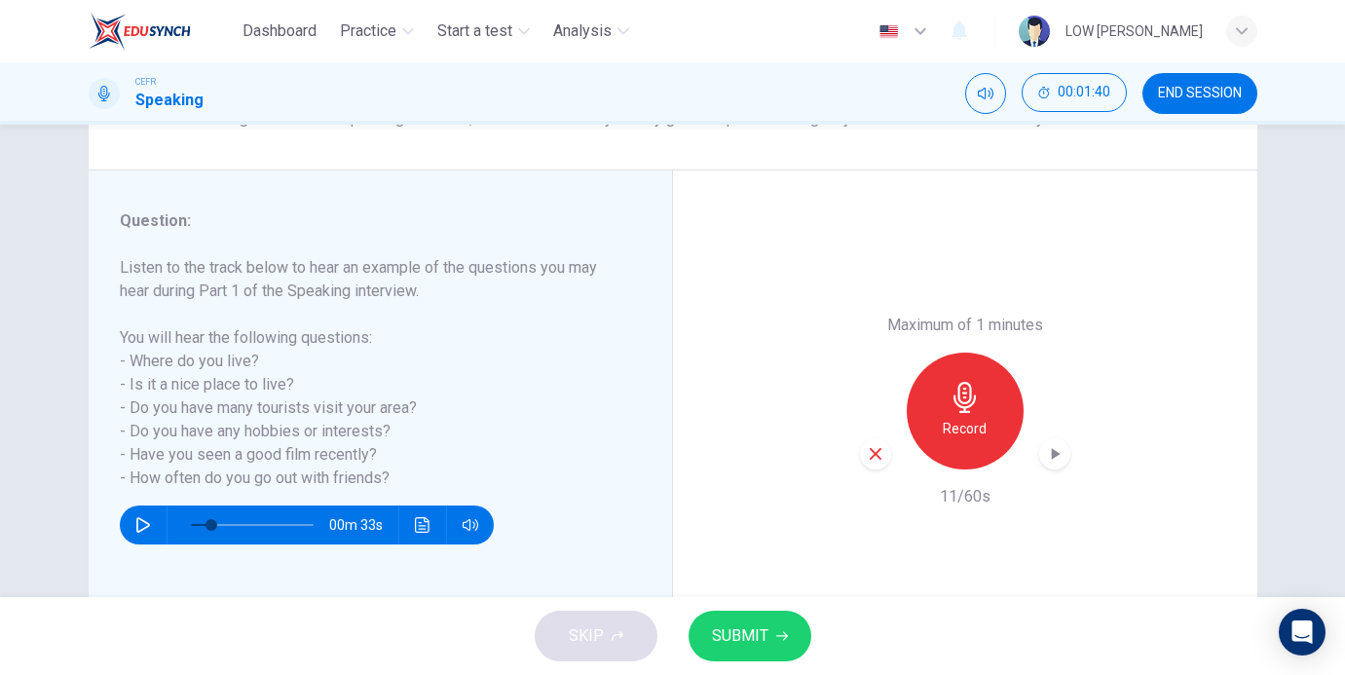
click at [1059, 453] on icon "button" at bounding box center [1055, 454] width 9 height 12
click at [870, 460] on icon "button" at bounding box center [876, 454] width 18 height 18
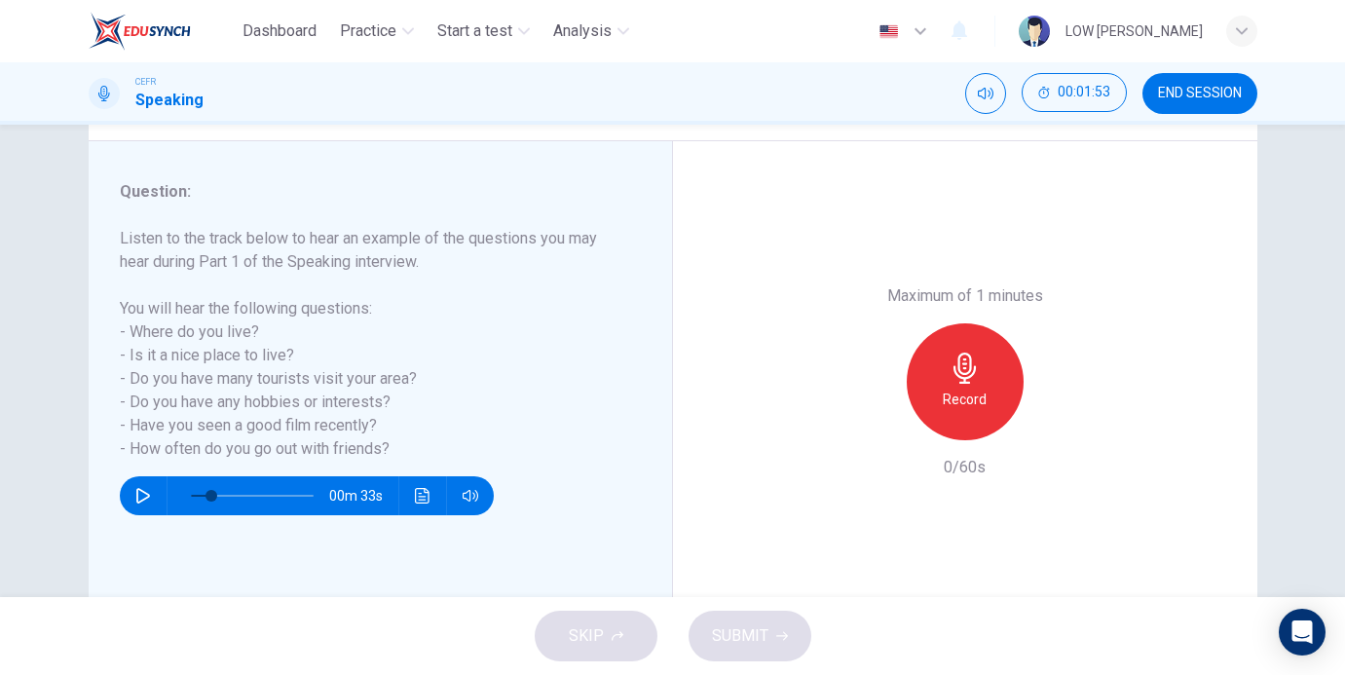
scroll to position [194, 0]
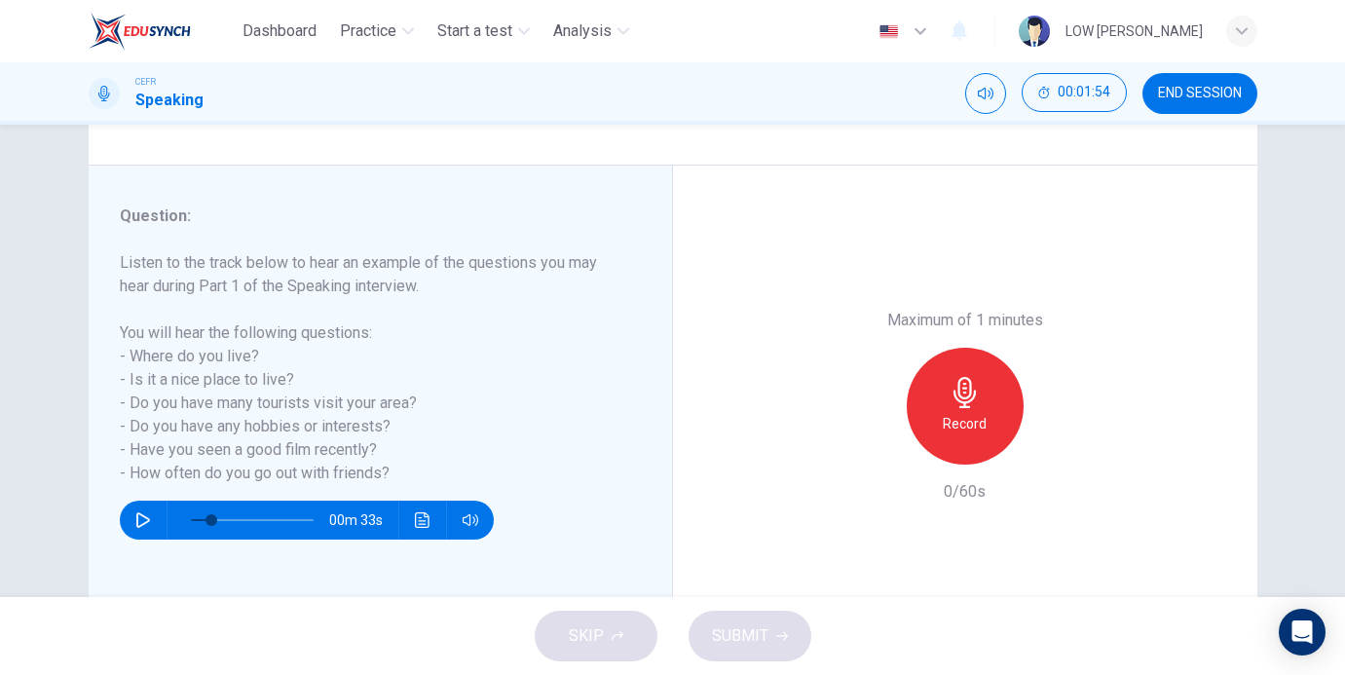
click at [961, 411] on div "Record" at bounding box center [965, 406] width 117 height 117
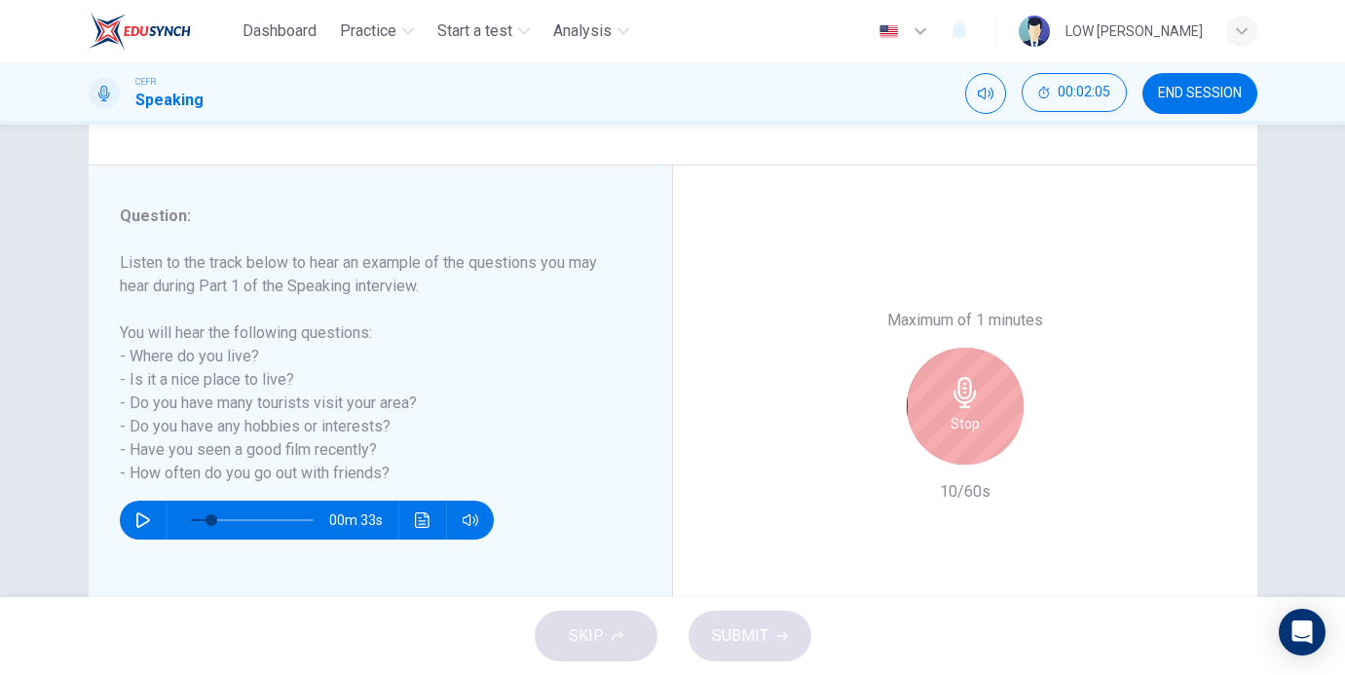
click at [961, 411] on div "Stop" at bounding box center [965, 406] width 117 height 117
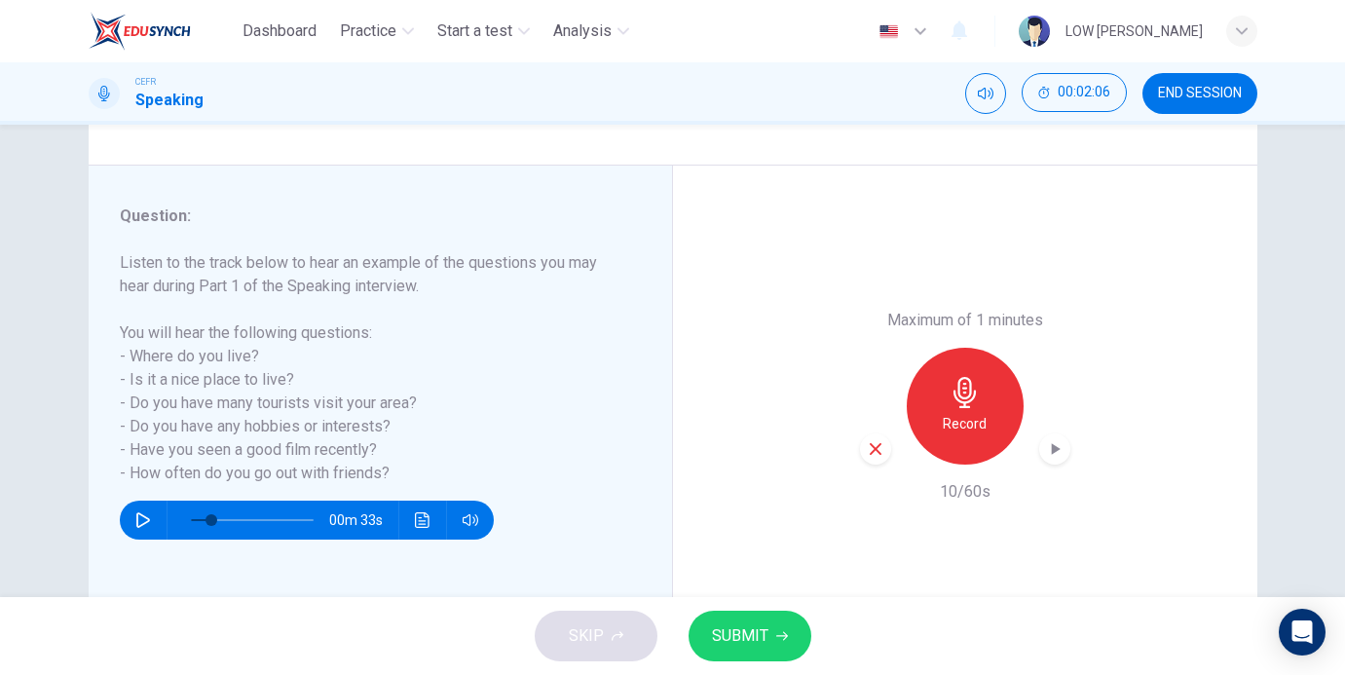
click at [1053, 453] on icon "button" at bounding box center [1054, 448] width 19 height 19
click at [886, 446] on div "button" at bounding box center [875, 448] width 31 height 31
type input "17"
click at [1196, 96] on span "END SESSION" at bounding box center [1200, 94] width 84 height 16
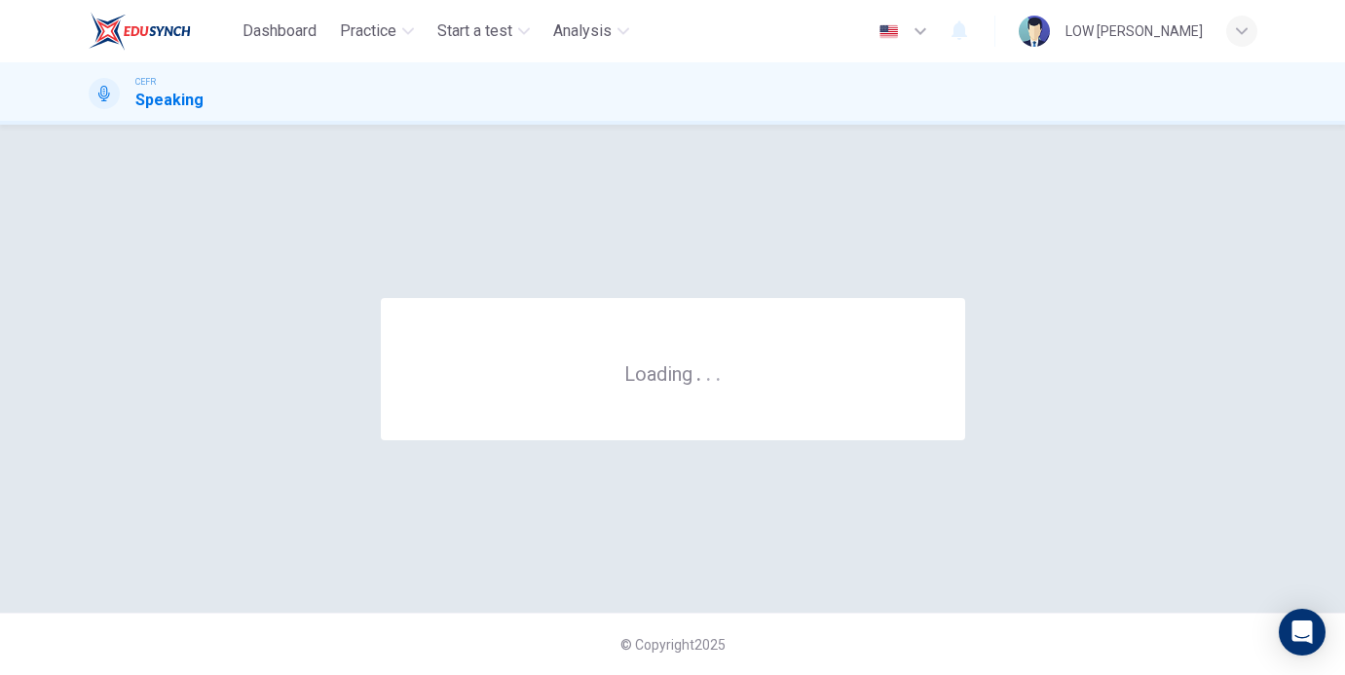
scroll to position [0, 0]
